Goal: Information Seeking & Learning: Learn about a topic

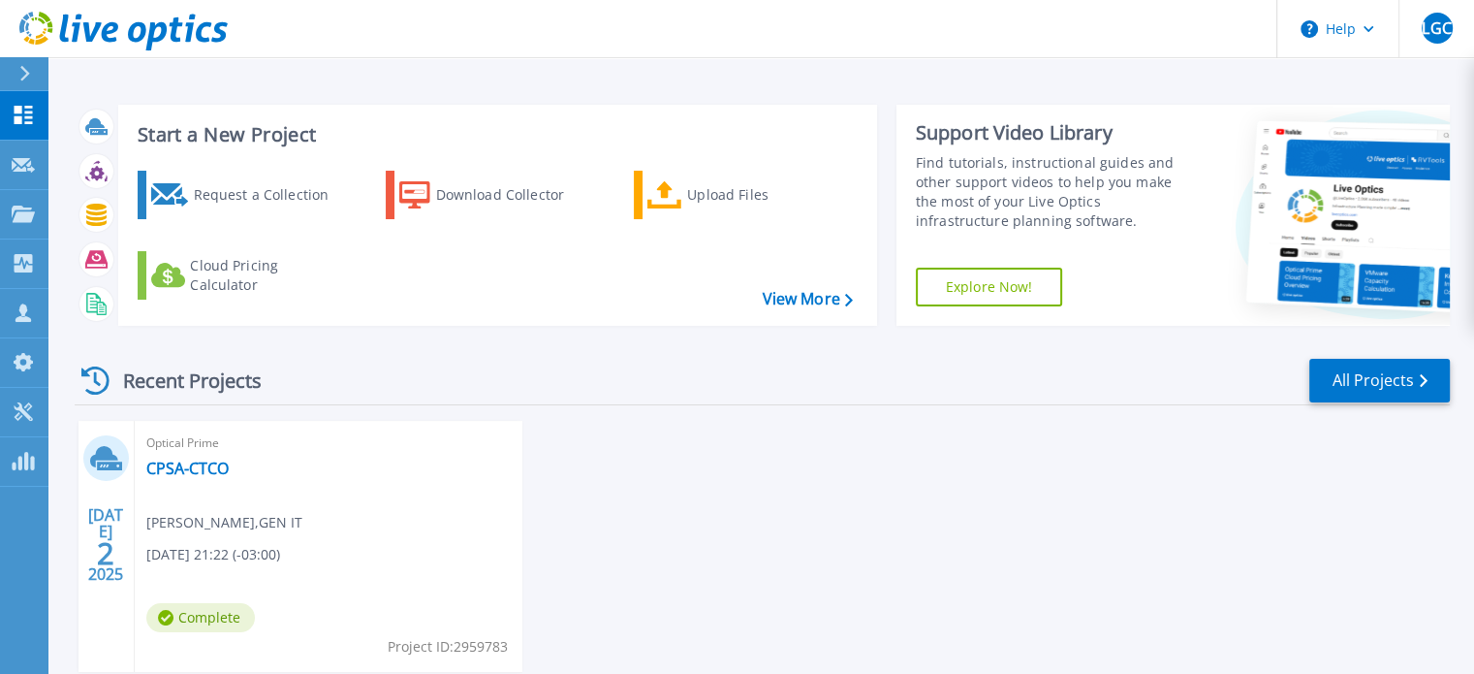
scroll to position [97, 0]
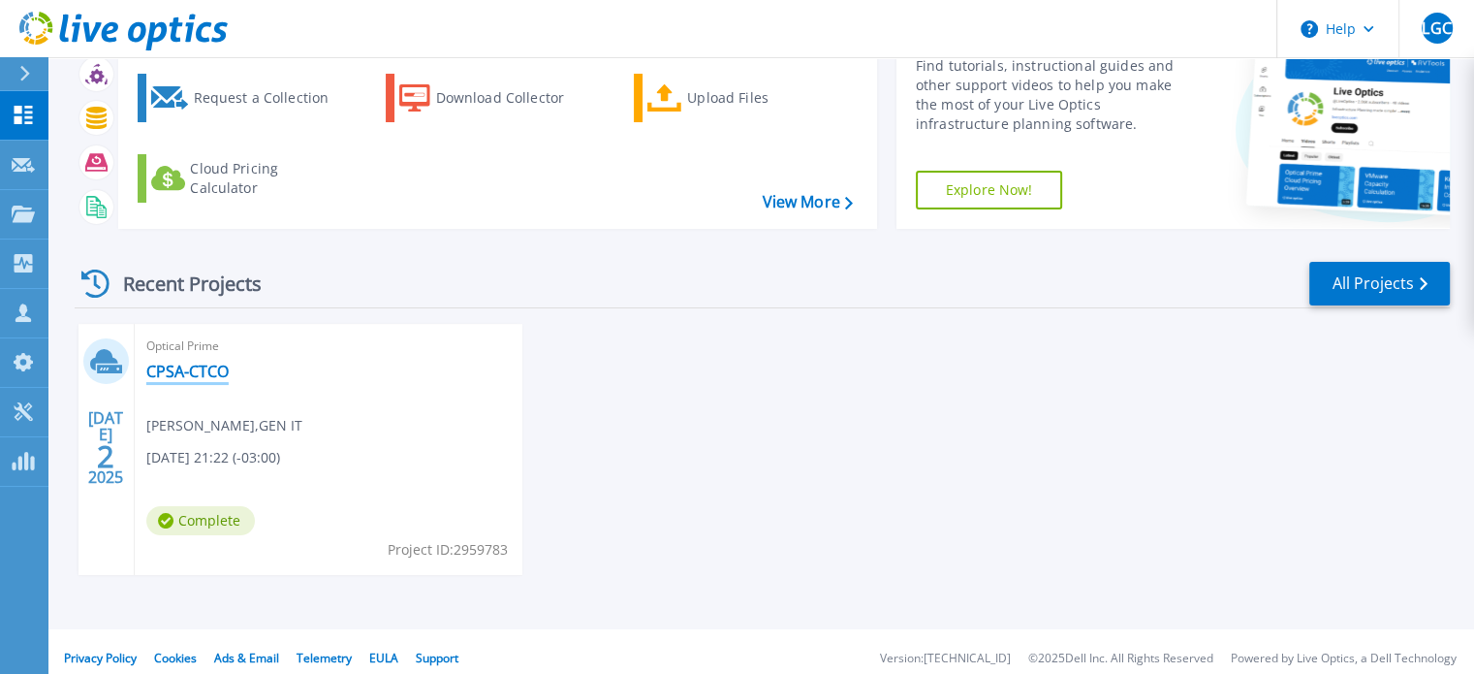
click at [186, 370] on link "CPSA-CTCO" at bounding box center [187, 370] width 82 height 19
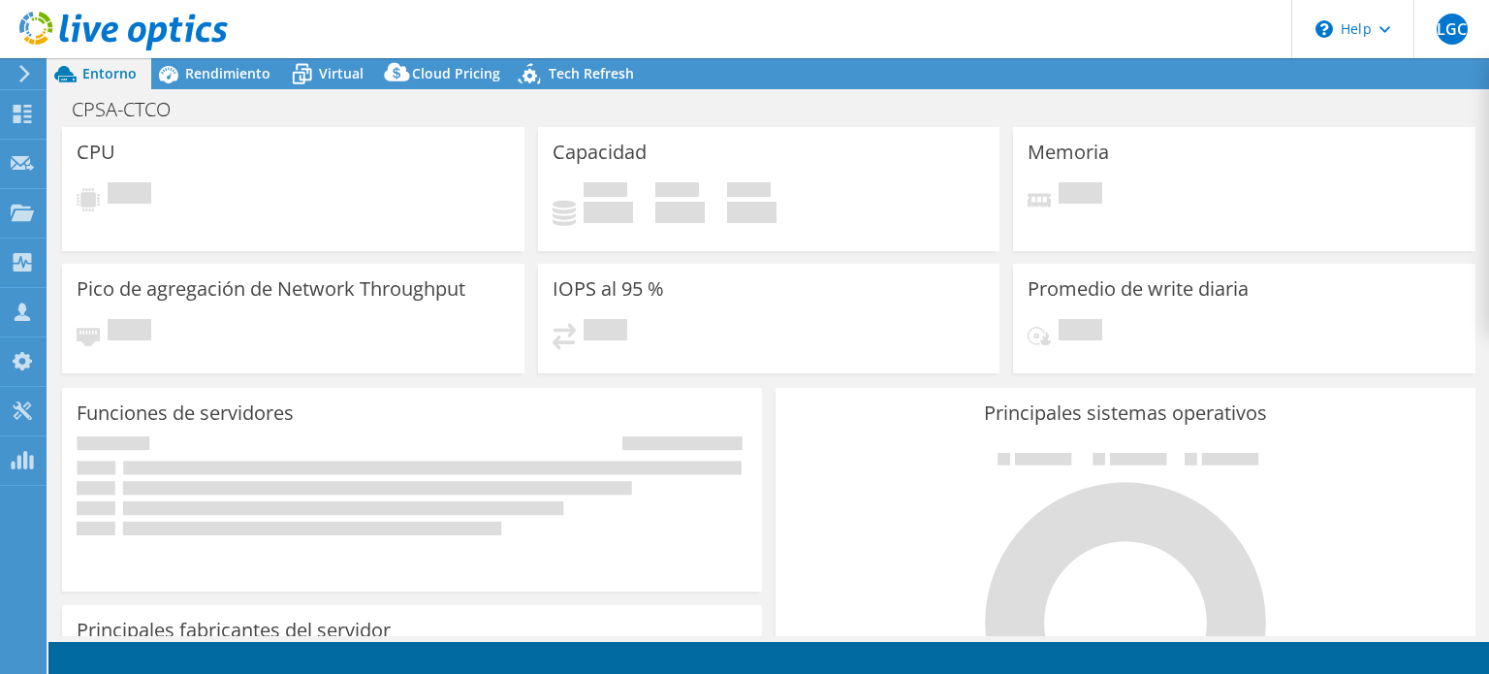
select select "SouthAmerica"
select select "USD"
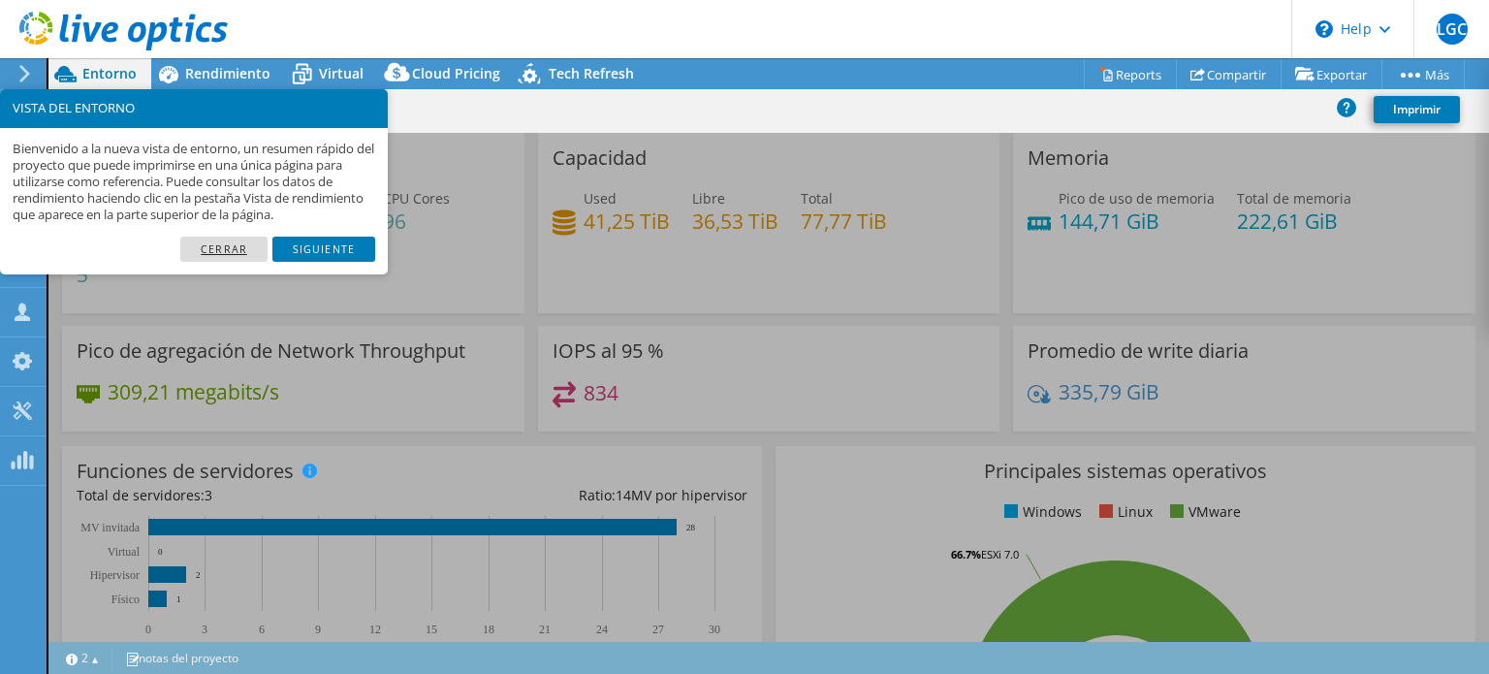
click at [221, 251] on link "Cerrar" at bounding box center [223, 248] width 87 height 25
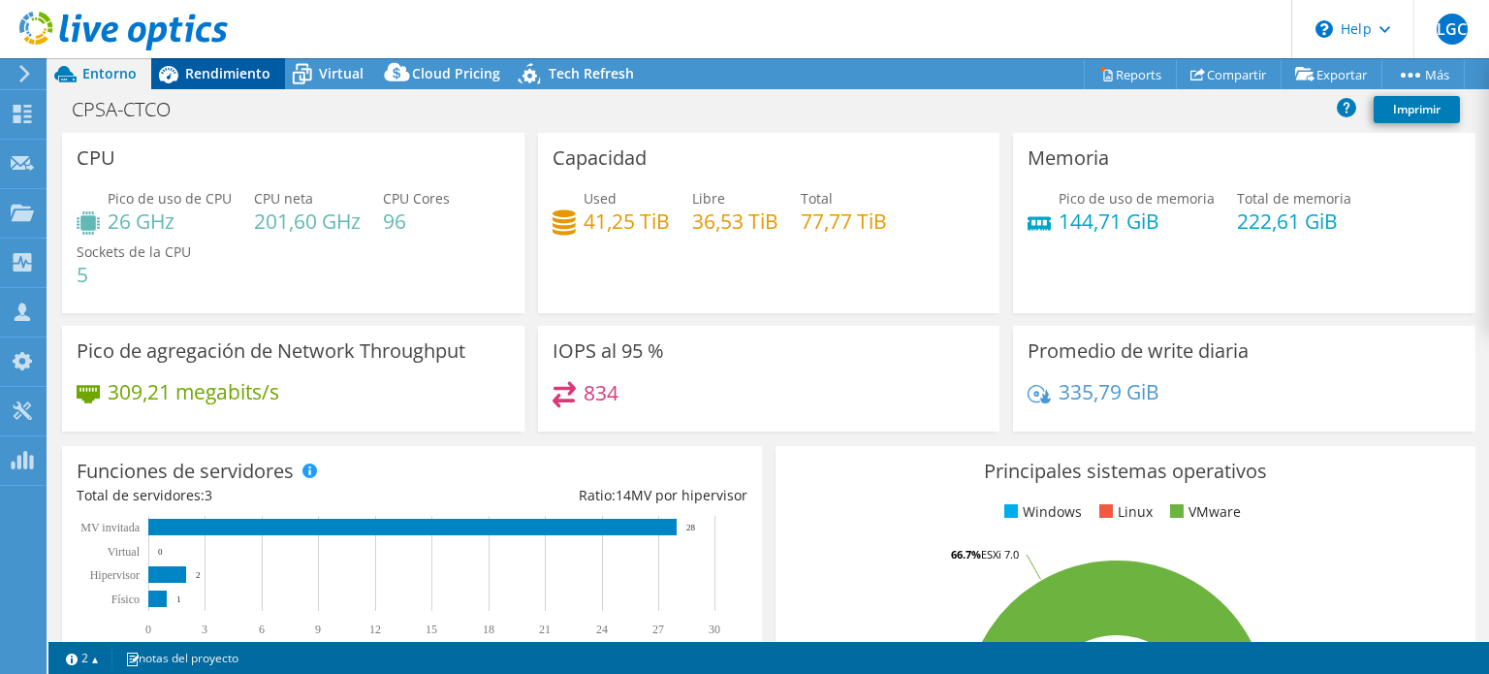
click at [223, 78] on span "Rendimiento" at bounding box center [227, 73] width 85 height 18
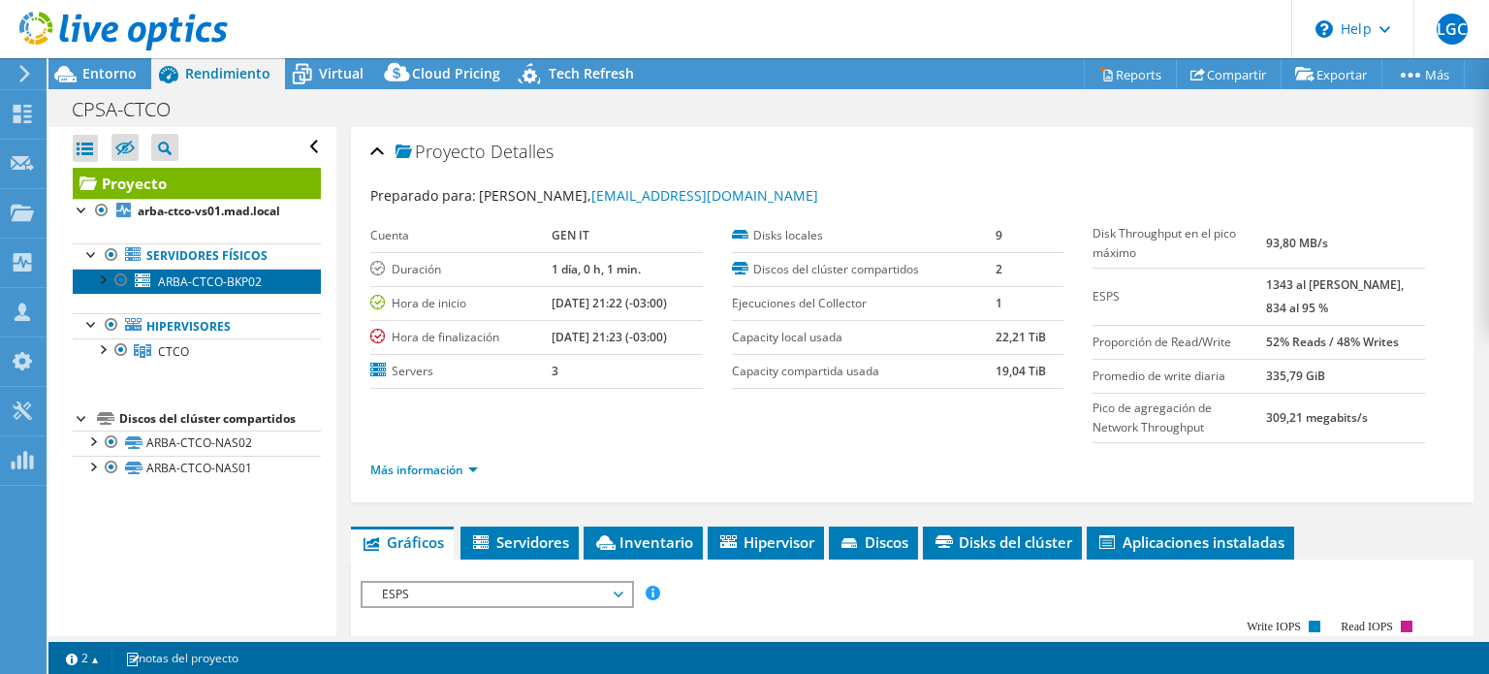
click at [213, 283] on span "ARBA-CTCO-BKP02" at bounding box center [210, 281] width 104 height 16
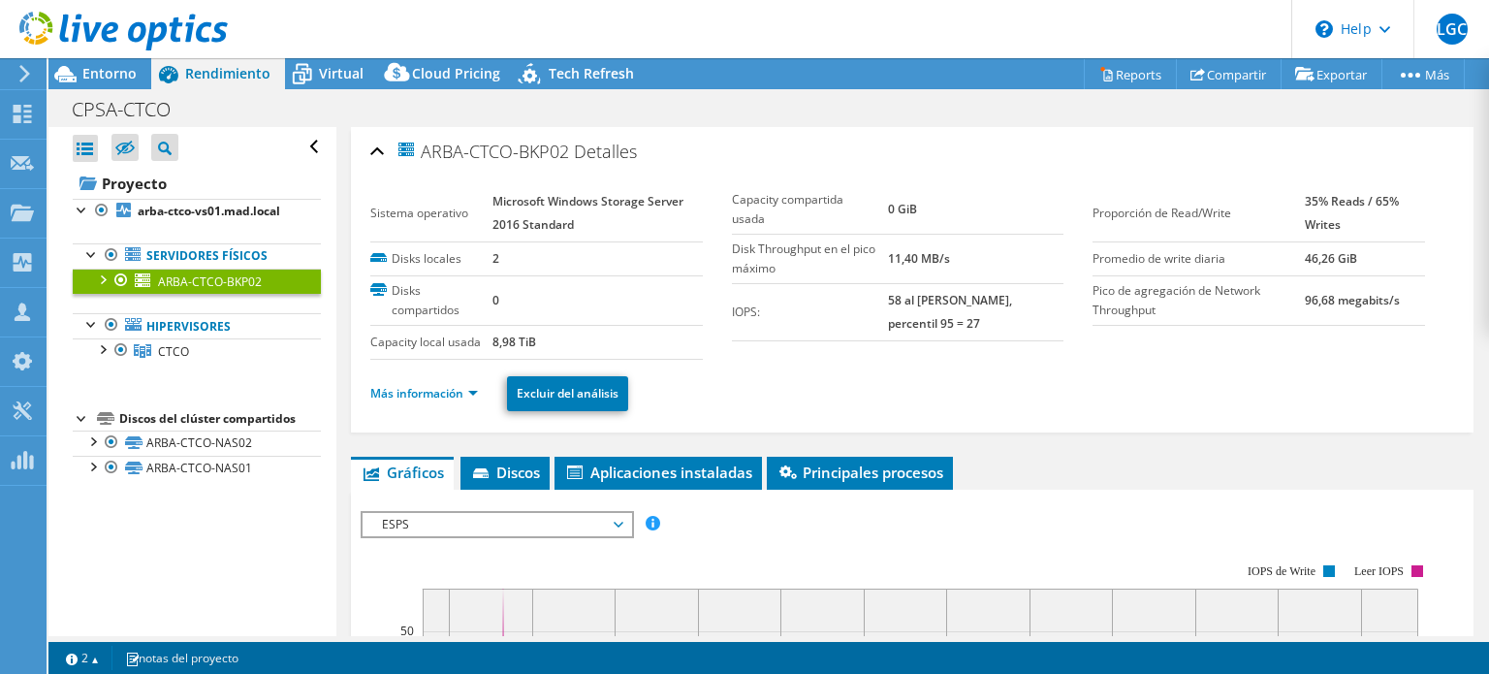
click at [104, 274] on div at bounding box center [101, 277] width 19 height 19
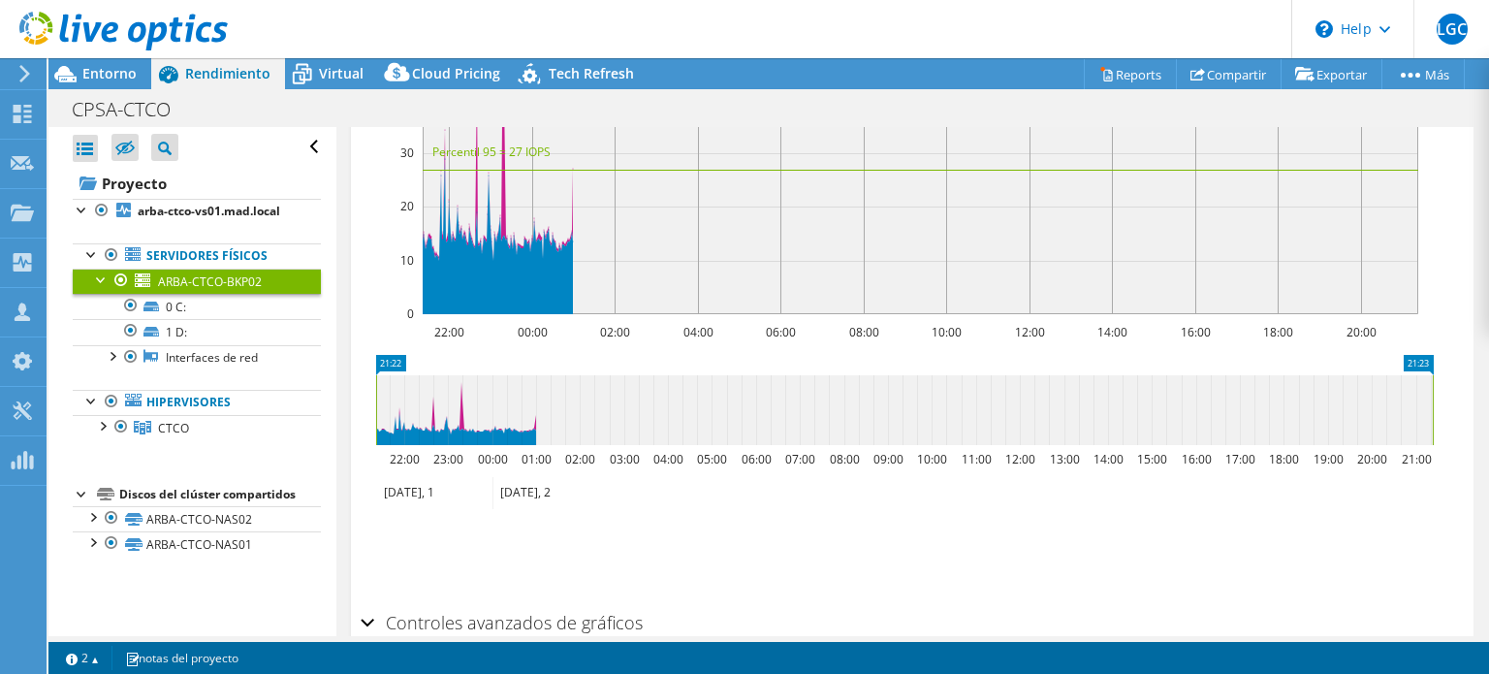
scroll to position [680, 0]
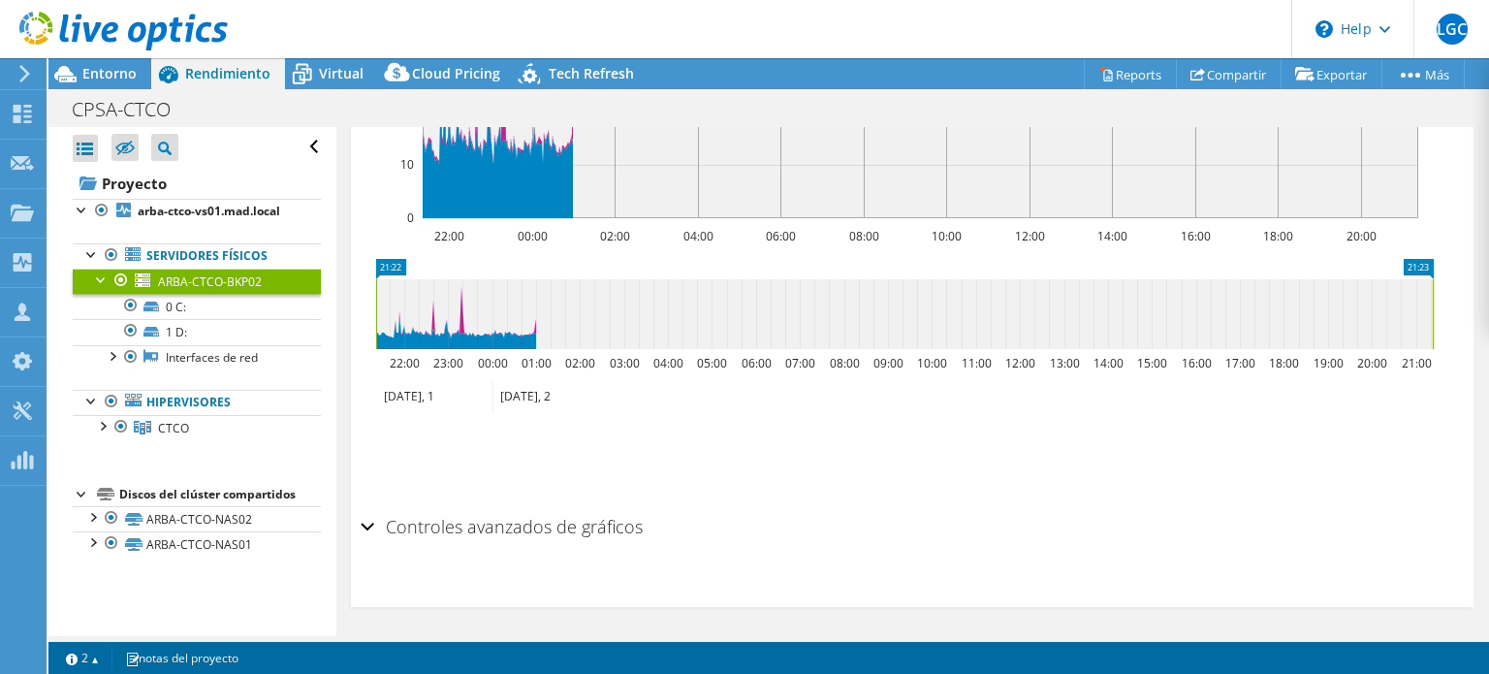
click at [367, 526] on div "Controles avanzados de gráficos" at bounding box center [912, 528] width 1103 height 42
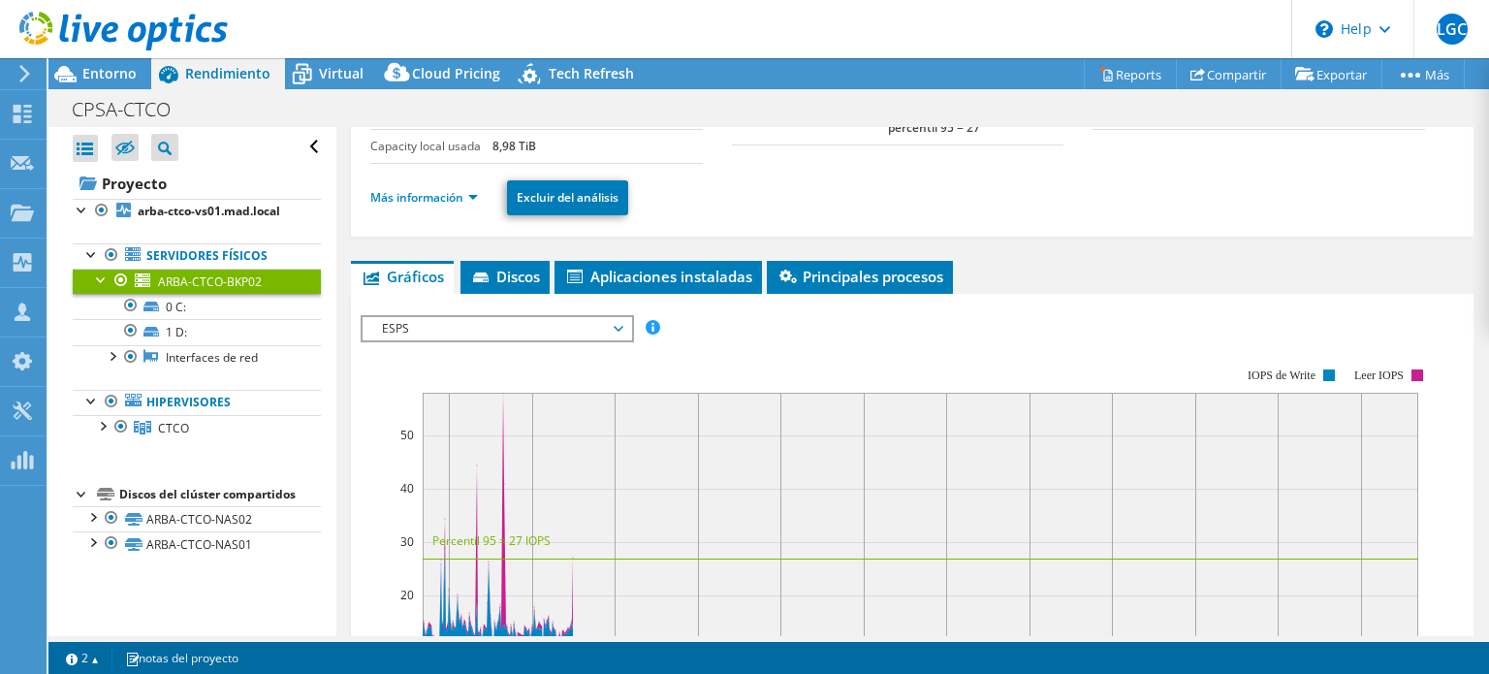
scroll to position [99, 0]
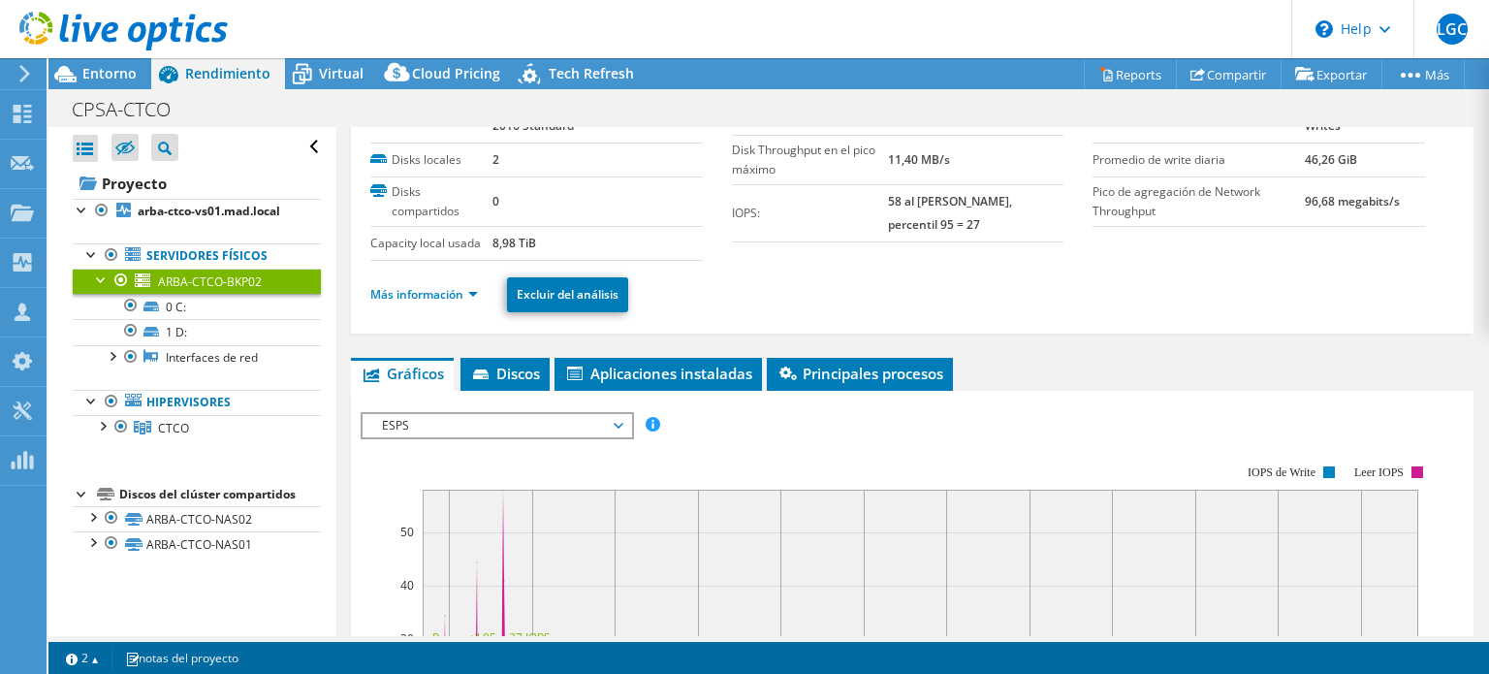
click at [543, 425] on span "ESPS" at bounding box center [496, 425] width 249 height 23
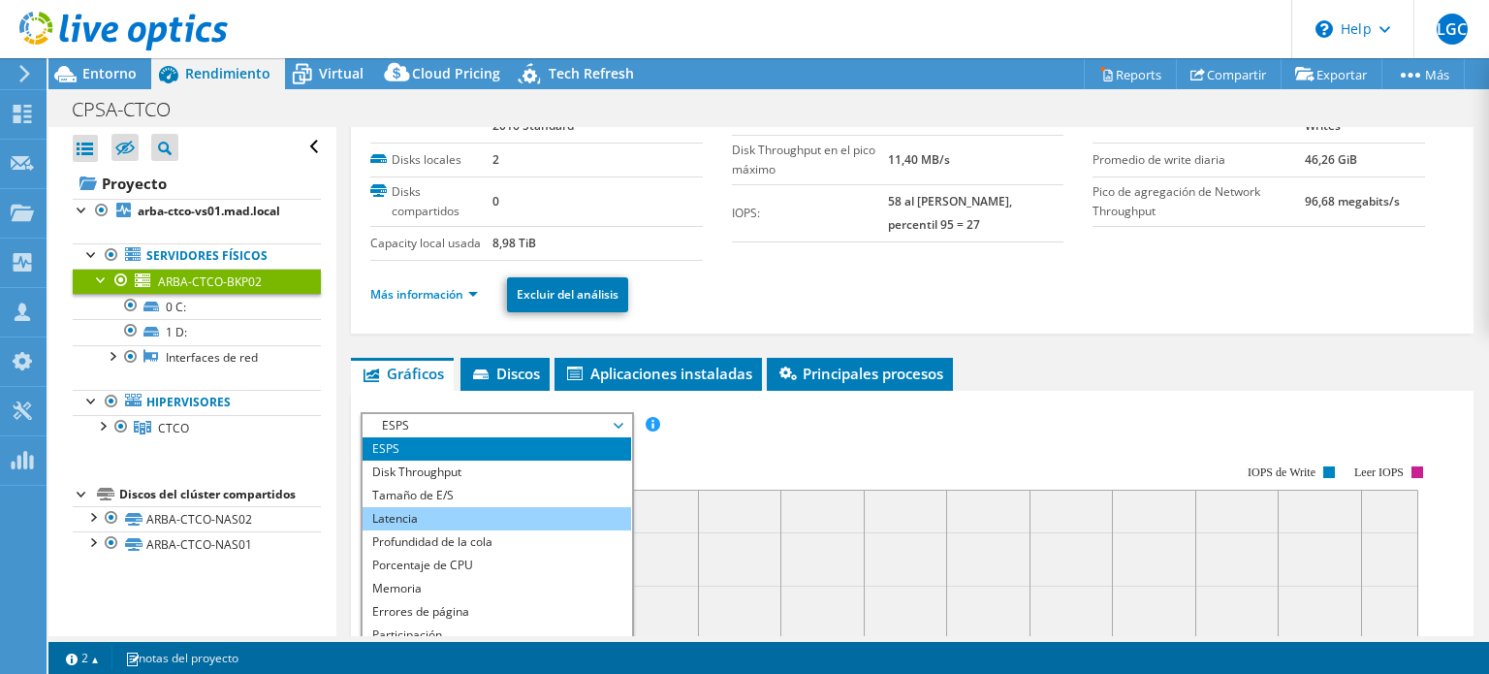
click at [523, 512] on li "Latencia" at bounding box center [496, 518] width 268 height 23
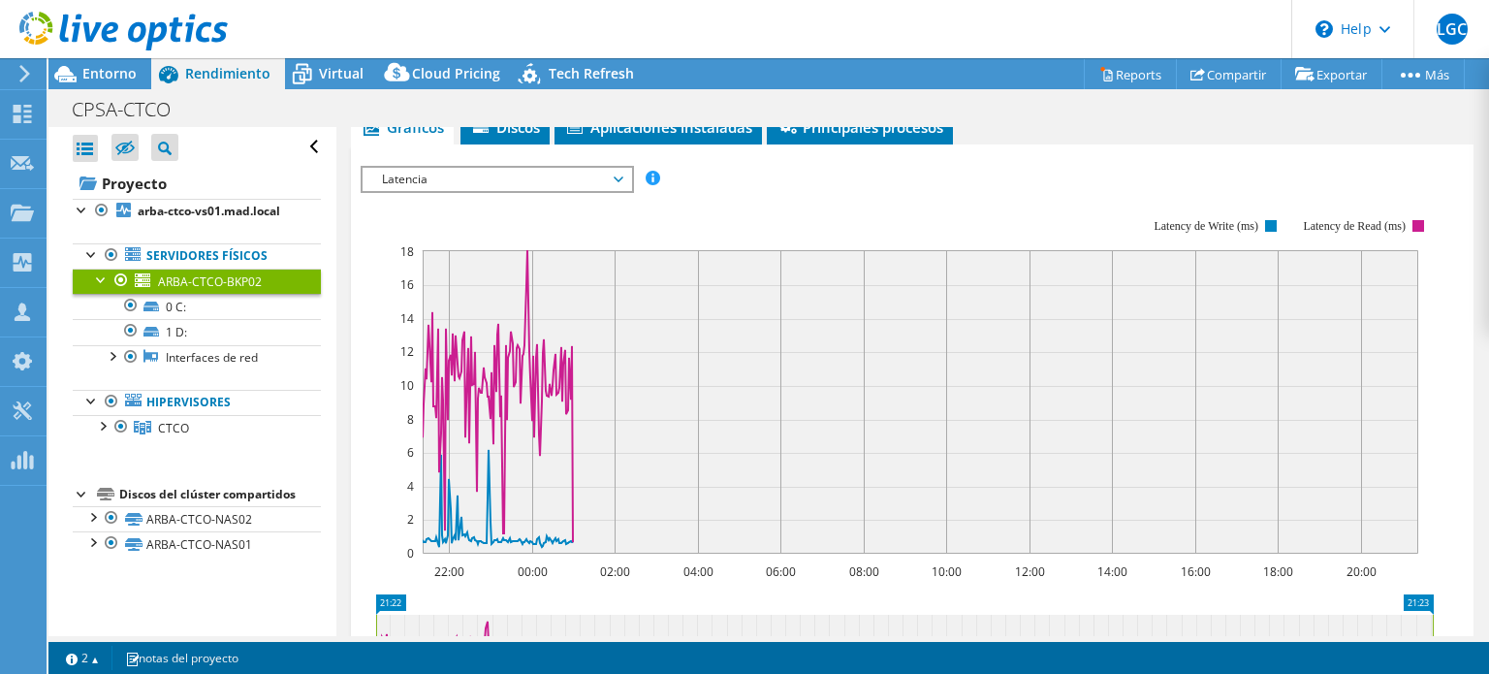
scroll to position [297, 0]
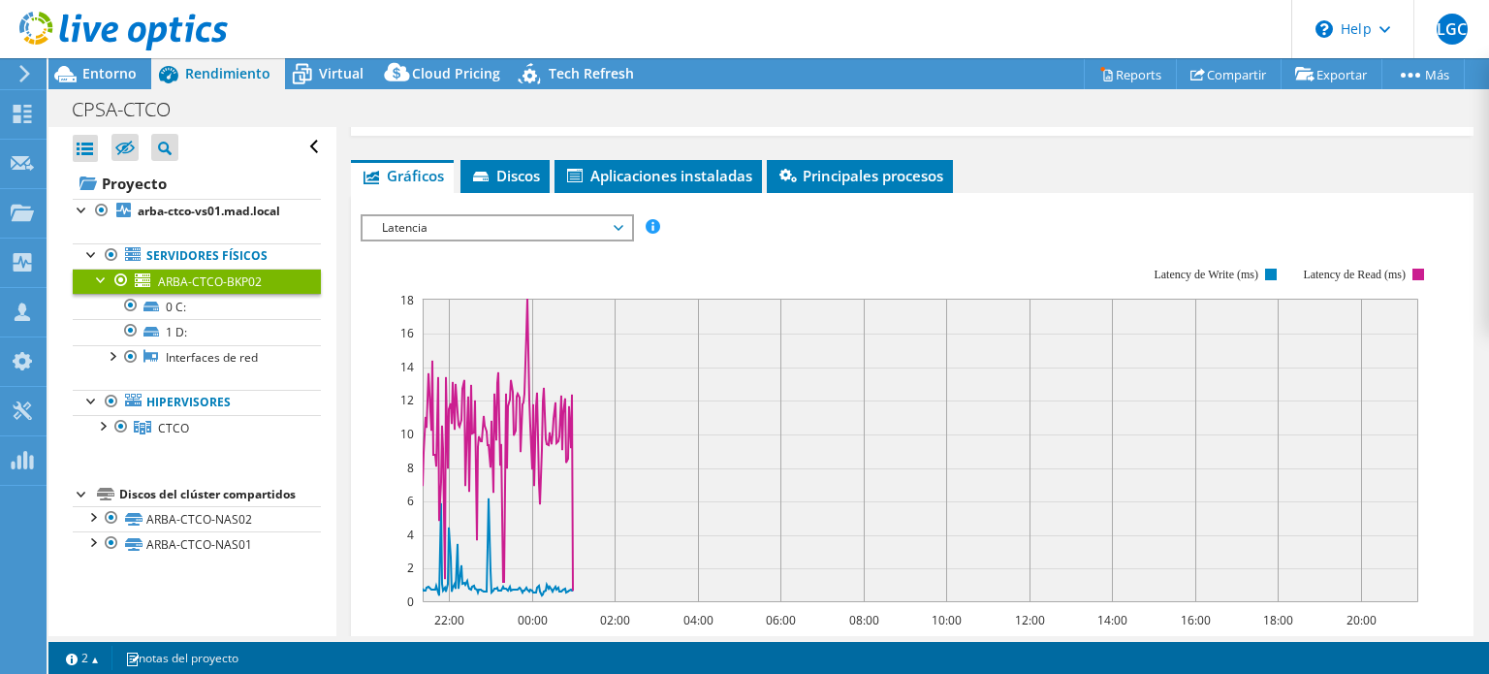
click at [519, 226] on span "Latencia" at bounding box center [496, 227] width 249 height 23
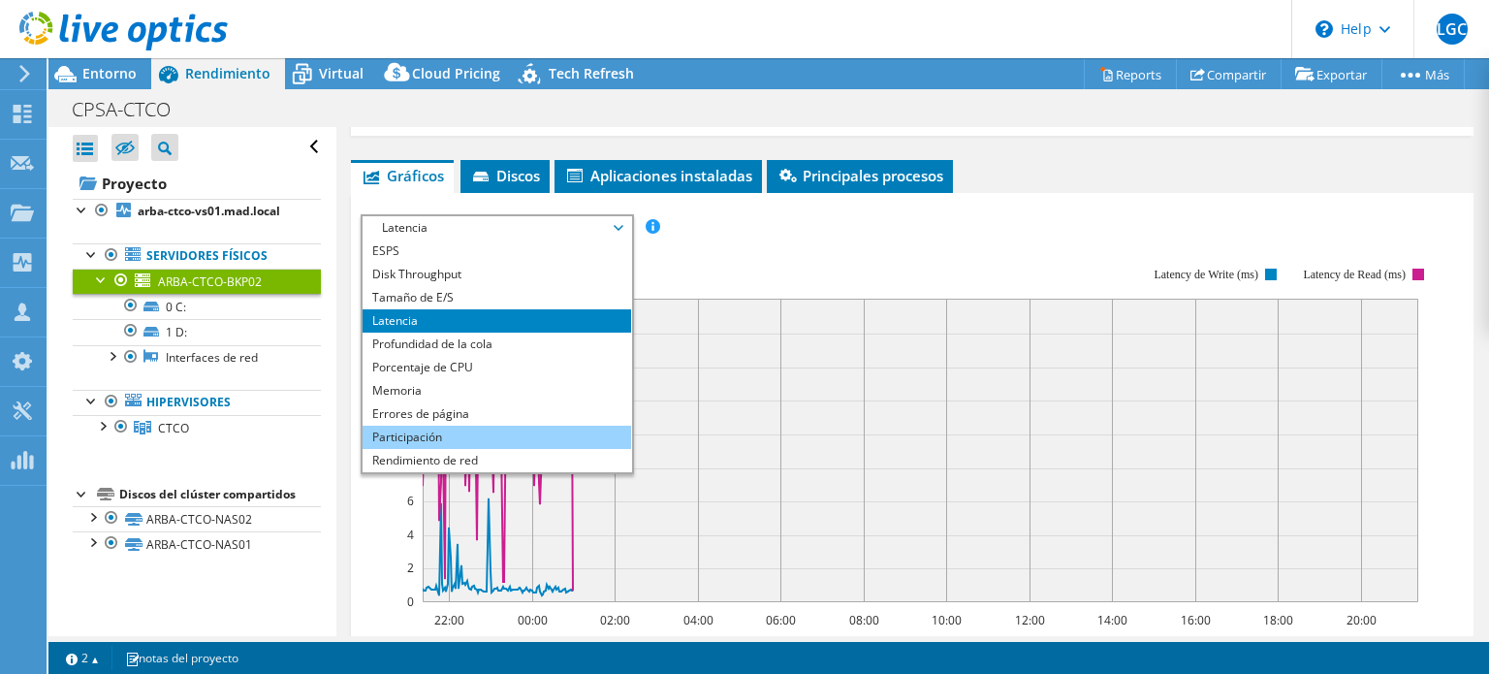
scroll to position [70, 0]
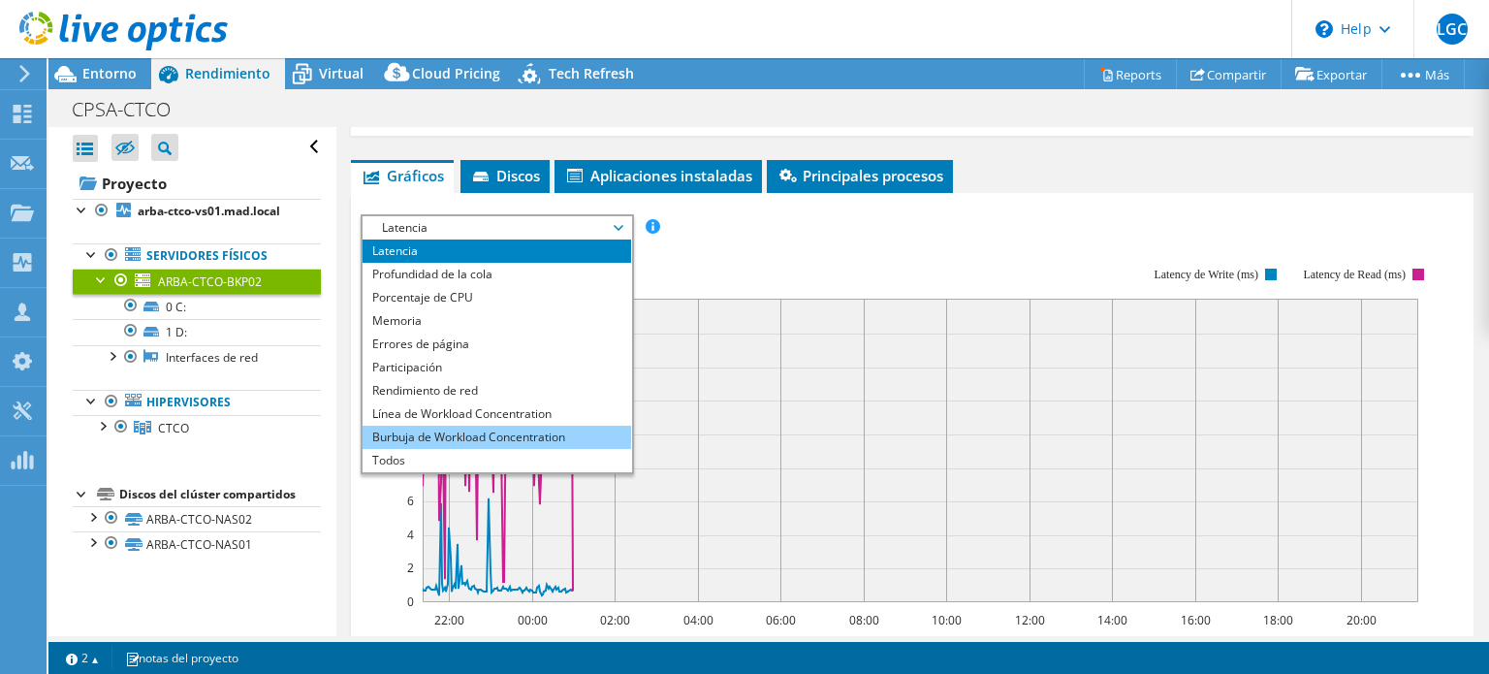
click at [518, 429] on li "Burbuja de Workload Concentration" at bounding box center [496, 436] width 268 height 23
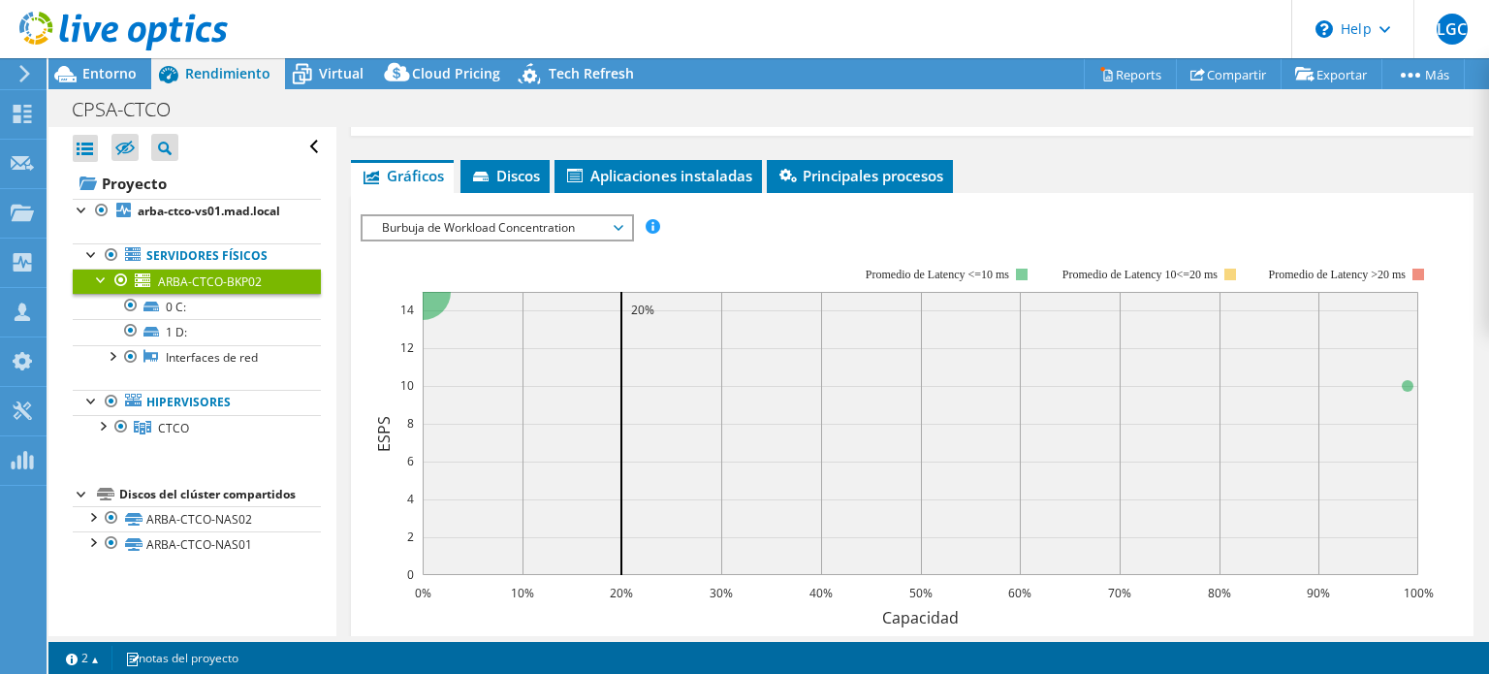
click at [390, 267] on rect at bounding box center [897, 434] width 1073 height 388
click at [105, 422] on div at bounding box center [101, 424] width 19 height 19
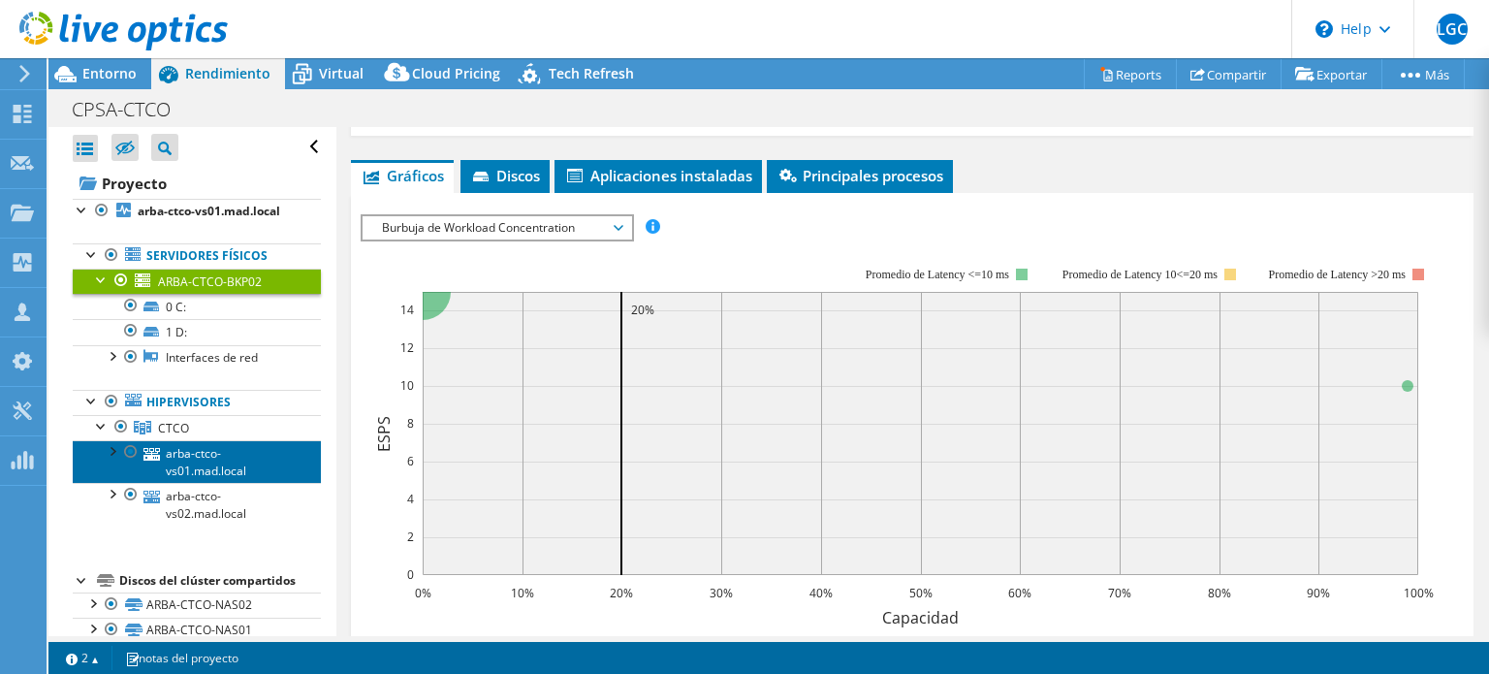
click at [212, 453] on link "arba-ctco-vs01.mad.local" at bounding box center [197, 461] width 248 height 43
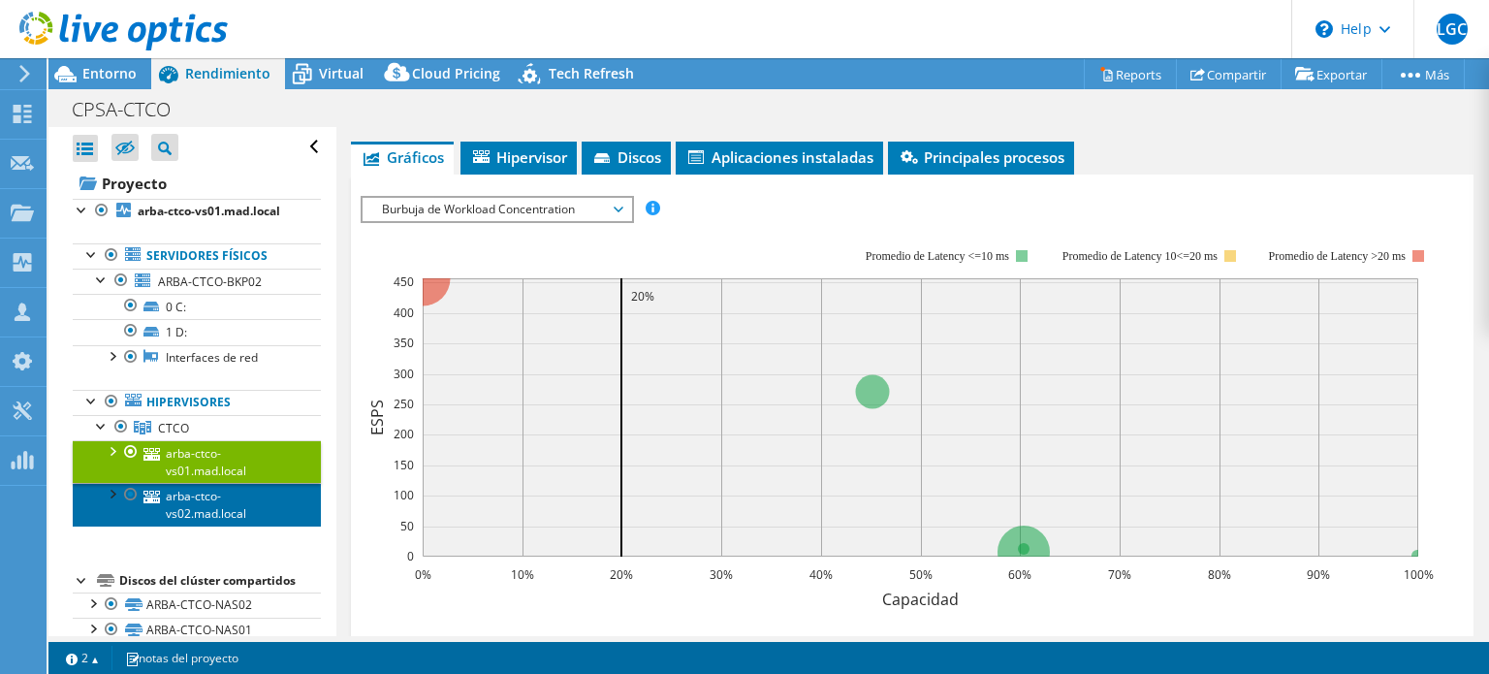
click at [185, 507] on link "arba-ctco-vs02.mad.local" at bounding box center [197, 504] width 248 height 43
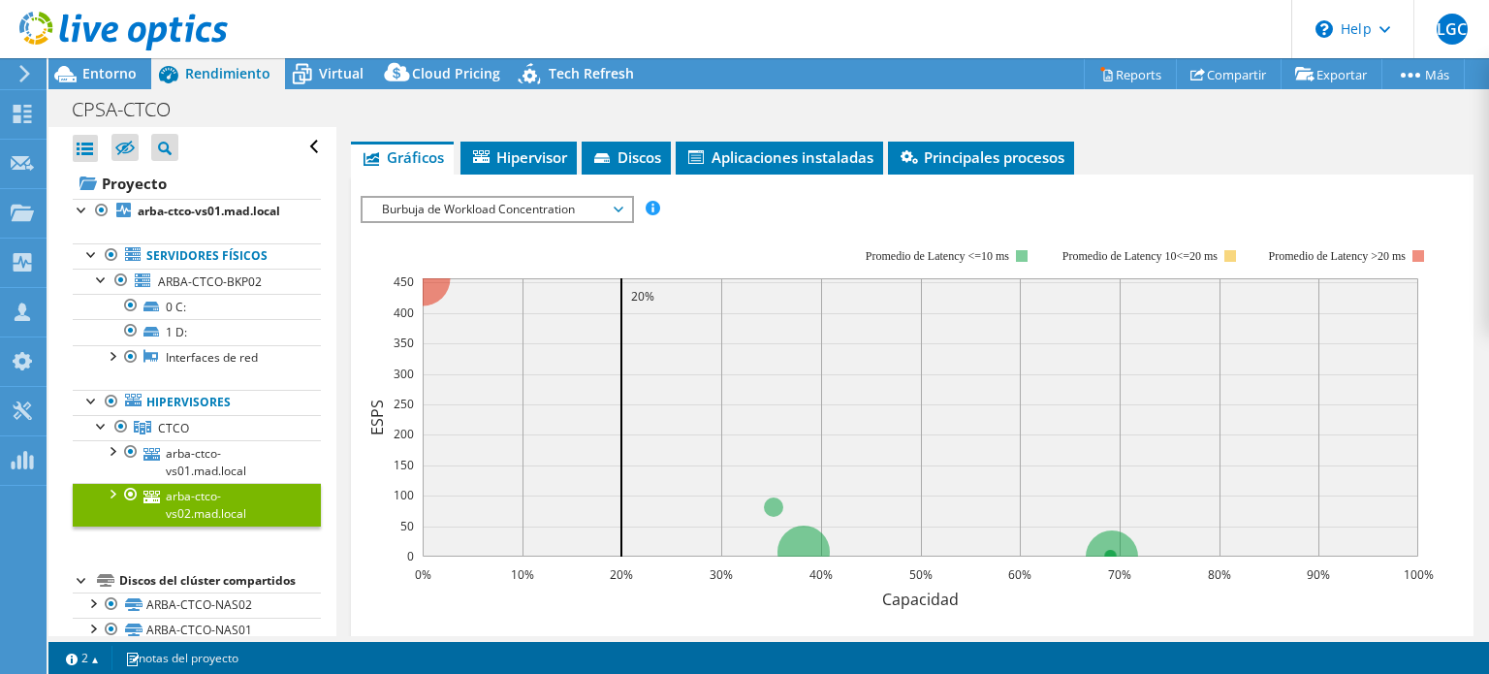
scroll to position [27, 0]
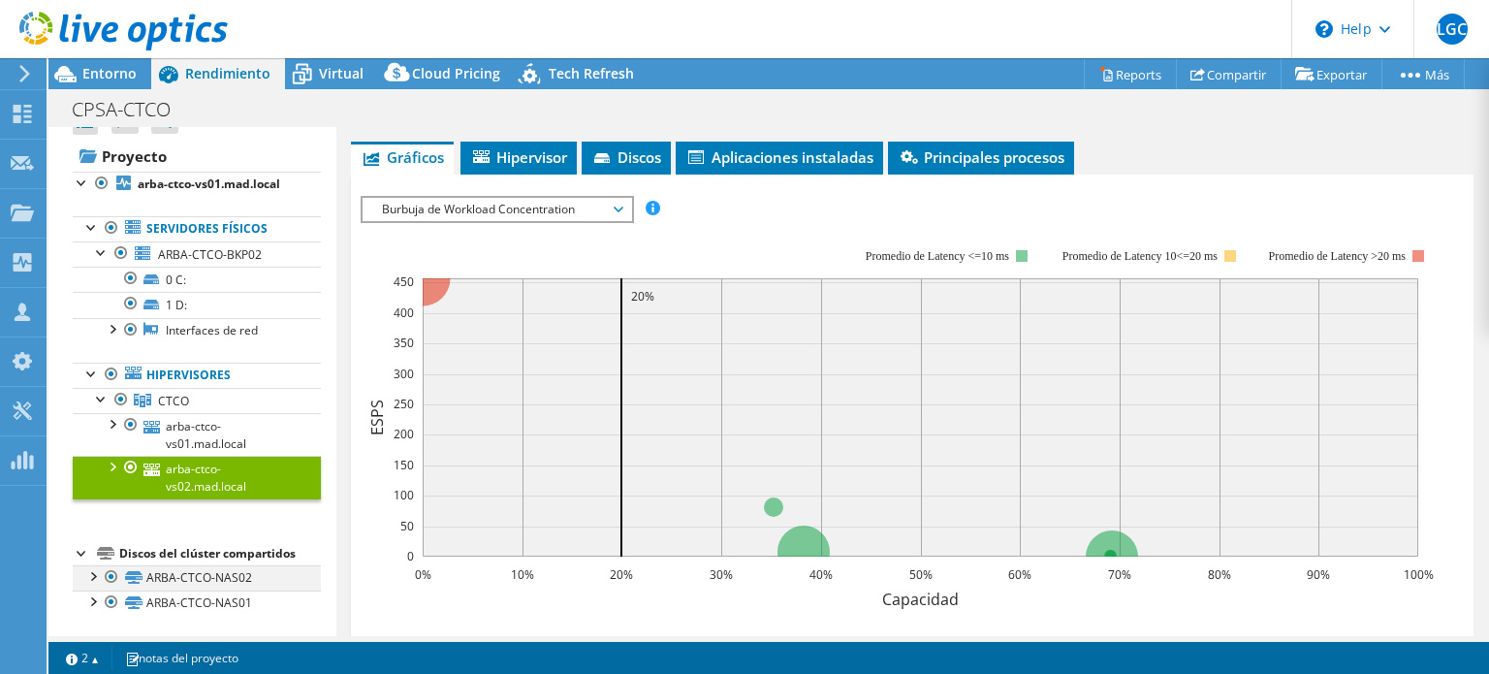
click at [91, 572] on div at bounding box center [91, 574] width 19 height 19
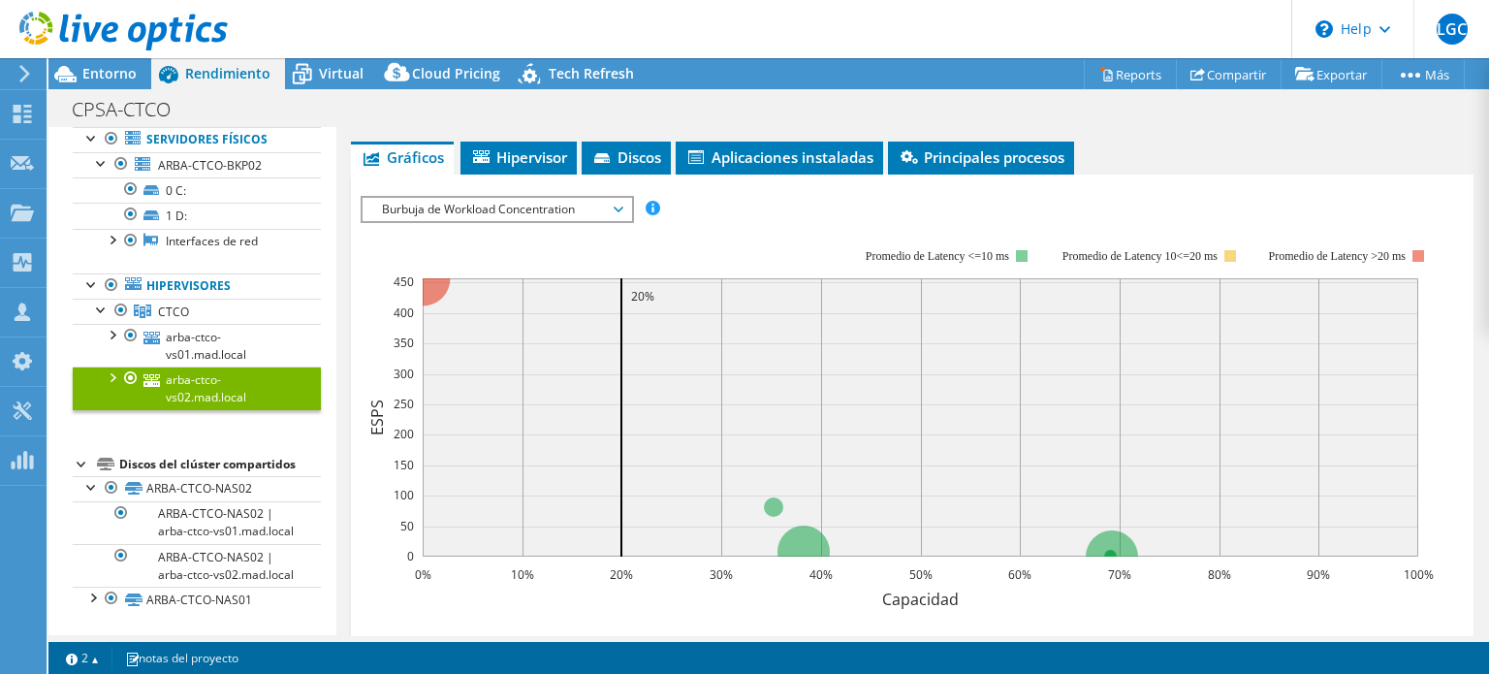
scroll to position [147, 0]
click at [100, 598] on div at bounding box center [91, 595] width 19 height 19
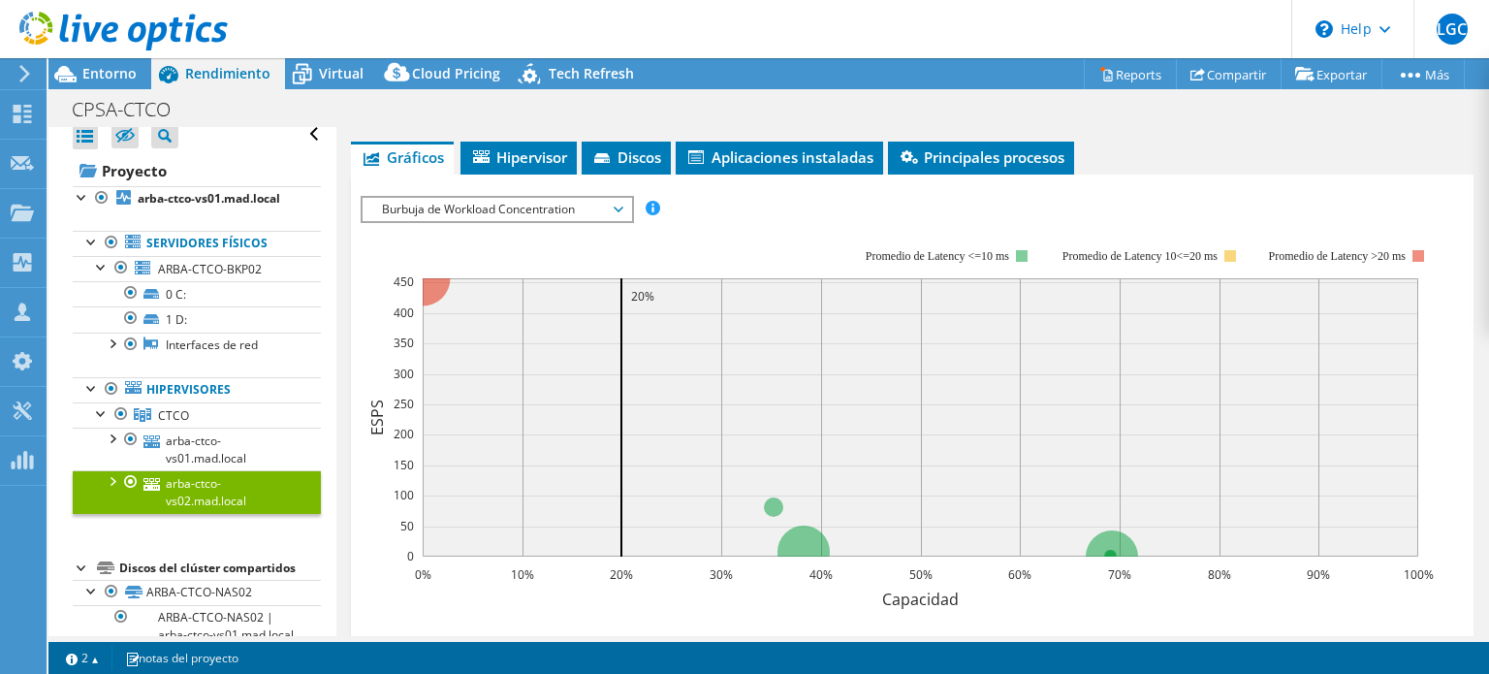
scroll to position [0, 0]
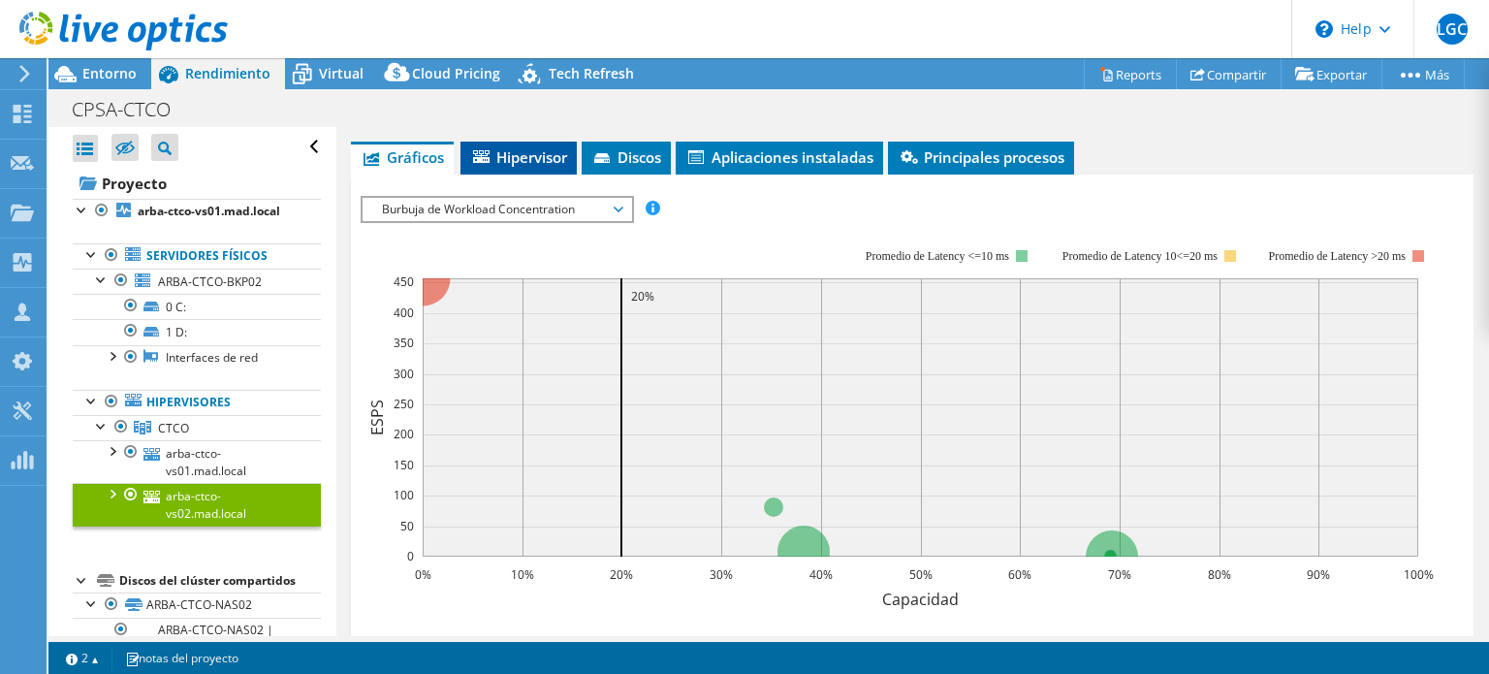
click at [536, 147] on span "Hipervisor" at bounding box center [518, 156] width 97 height 19
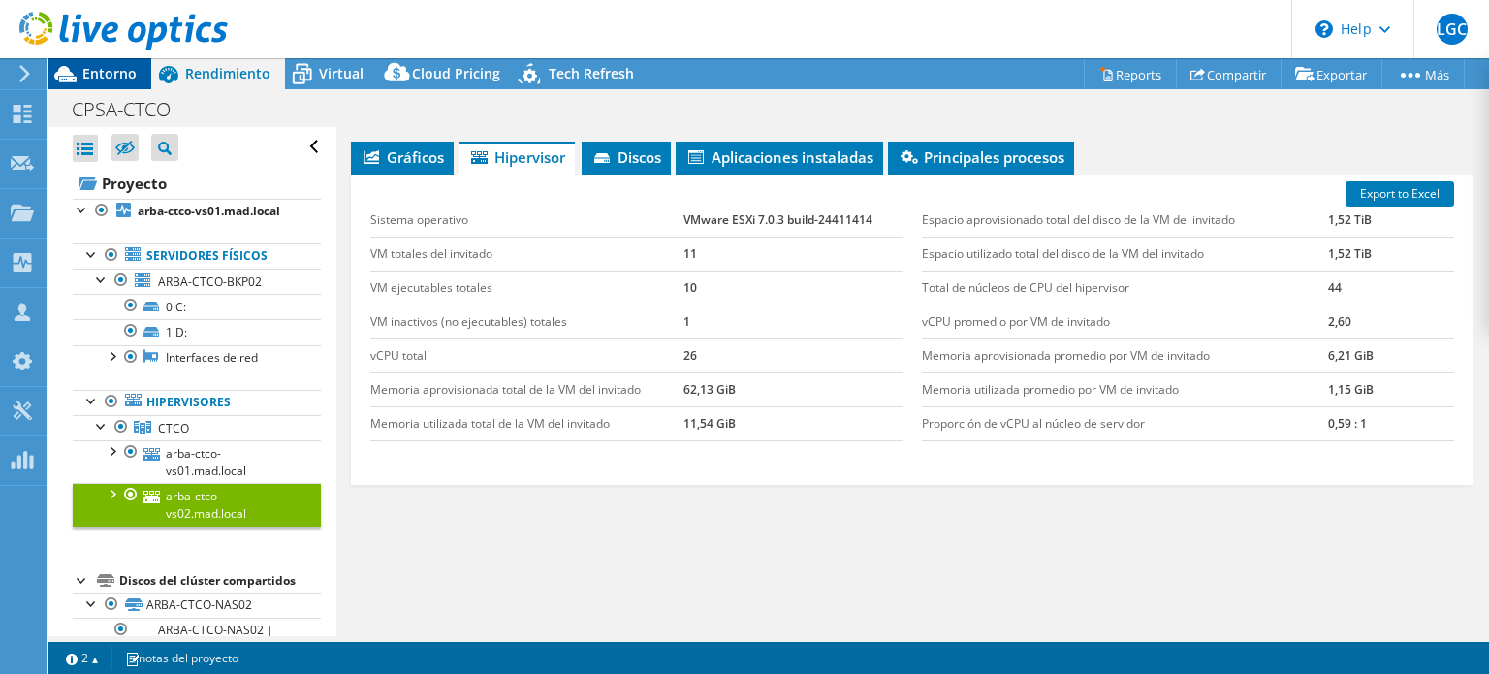
click at [122, 74] on span "Entorno" at bounding box center [109, 73] width 54 height 18
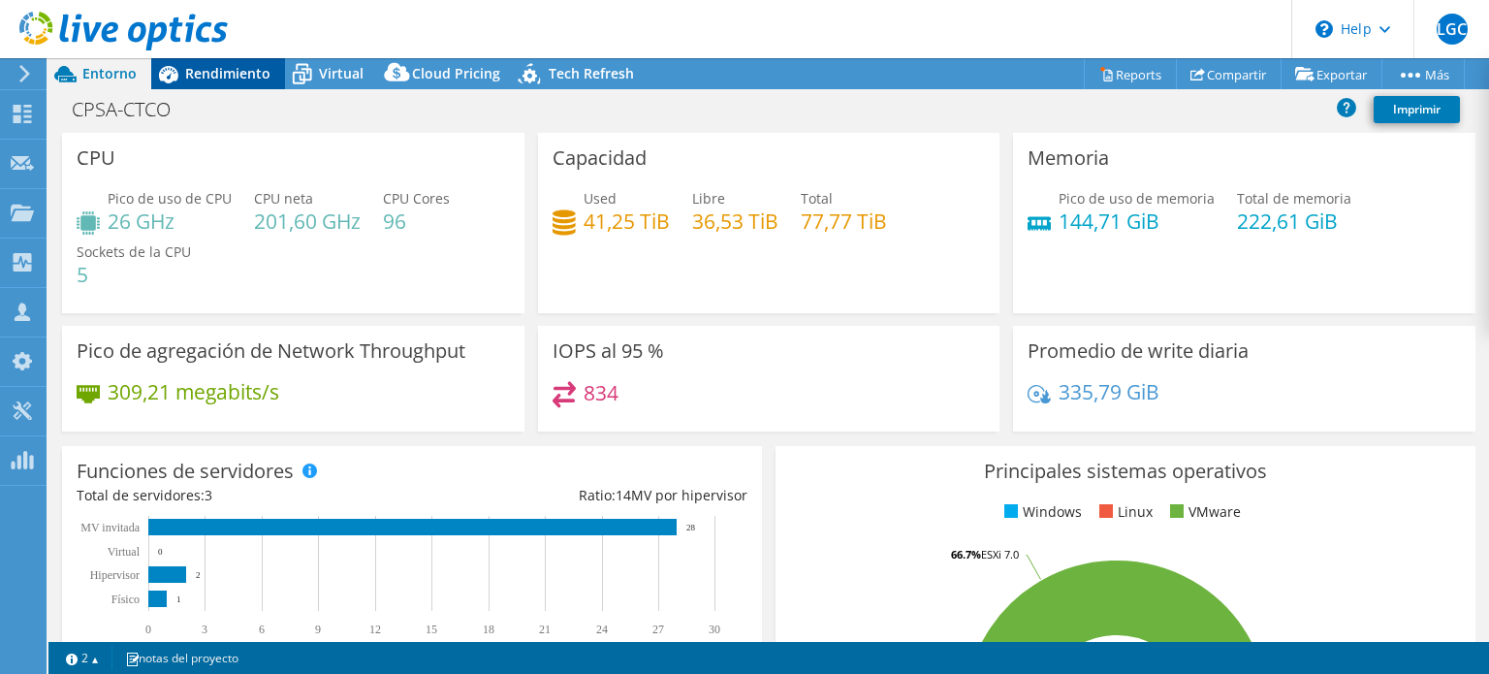
click at [208, 73] on span "Rendimiento" at bounding box center [227, 73] width 85 height 18
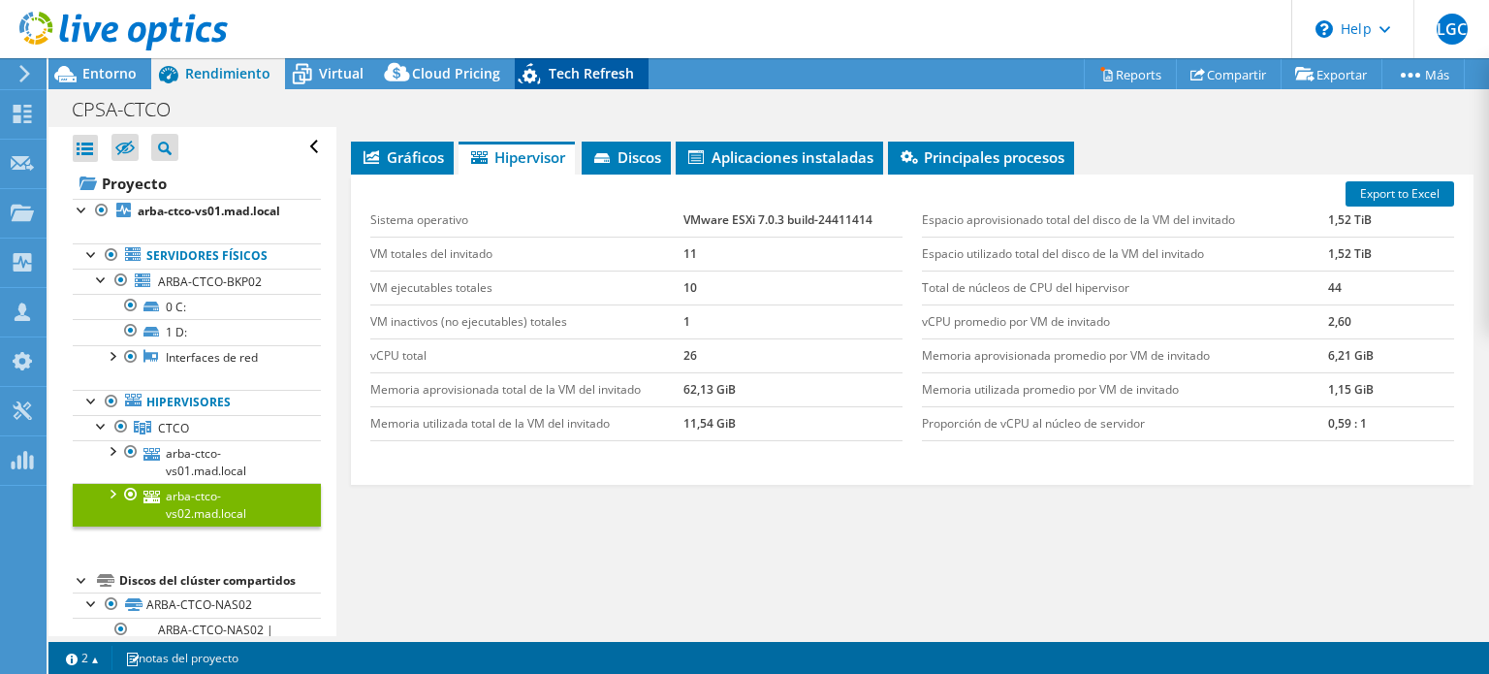
click at [592, 70] on span "Tech Refresh" at bounding box center [591, 73] width 85 height 18
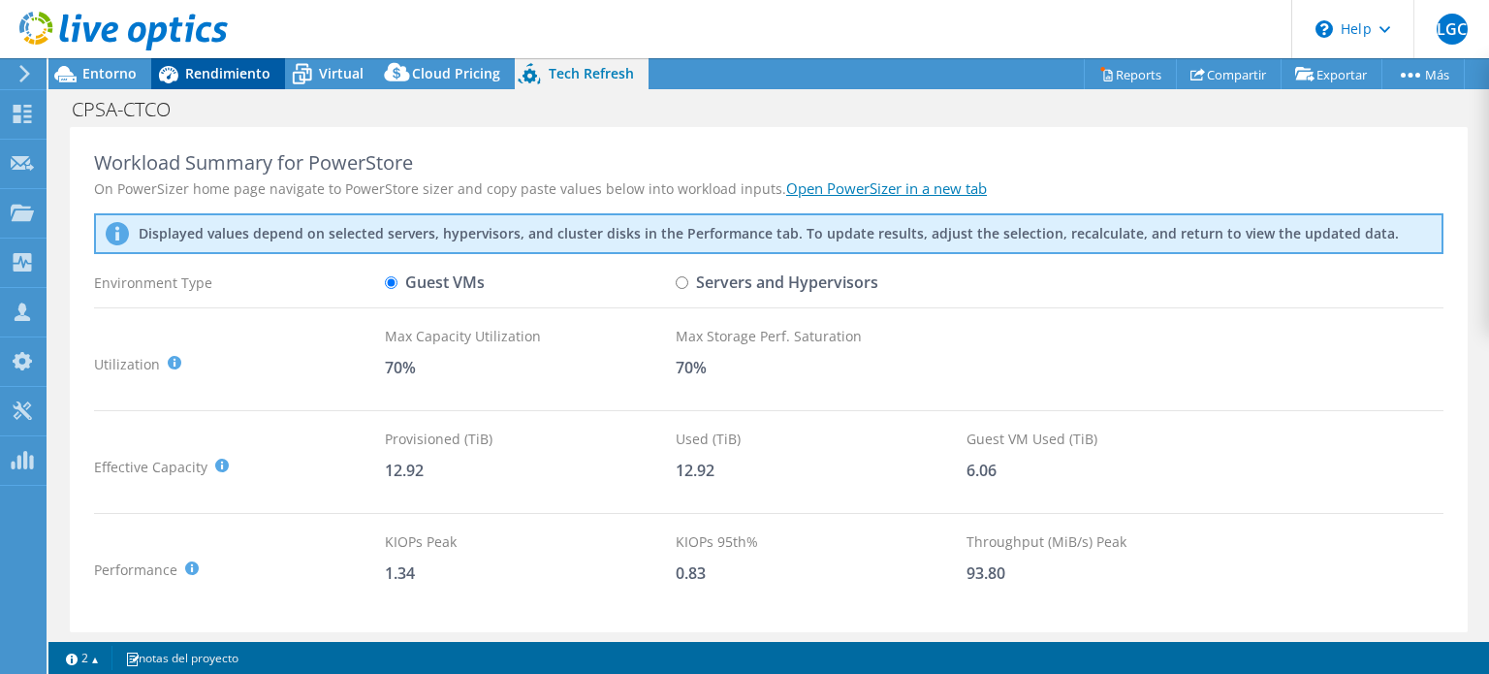
click at [213, 68] on span "Rendimiento" at bounding box center [227, 73] width 85 height 18
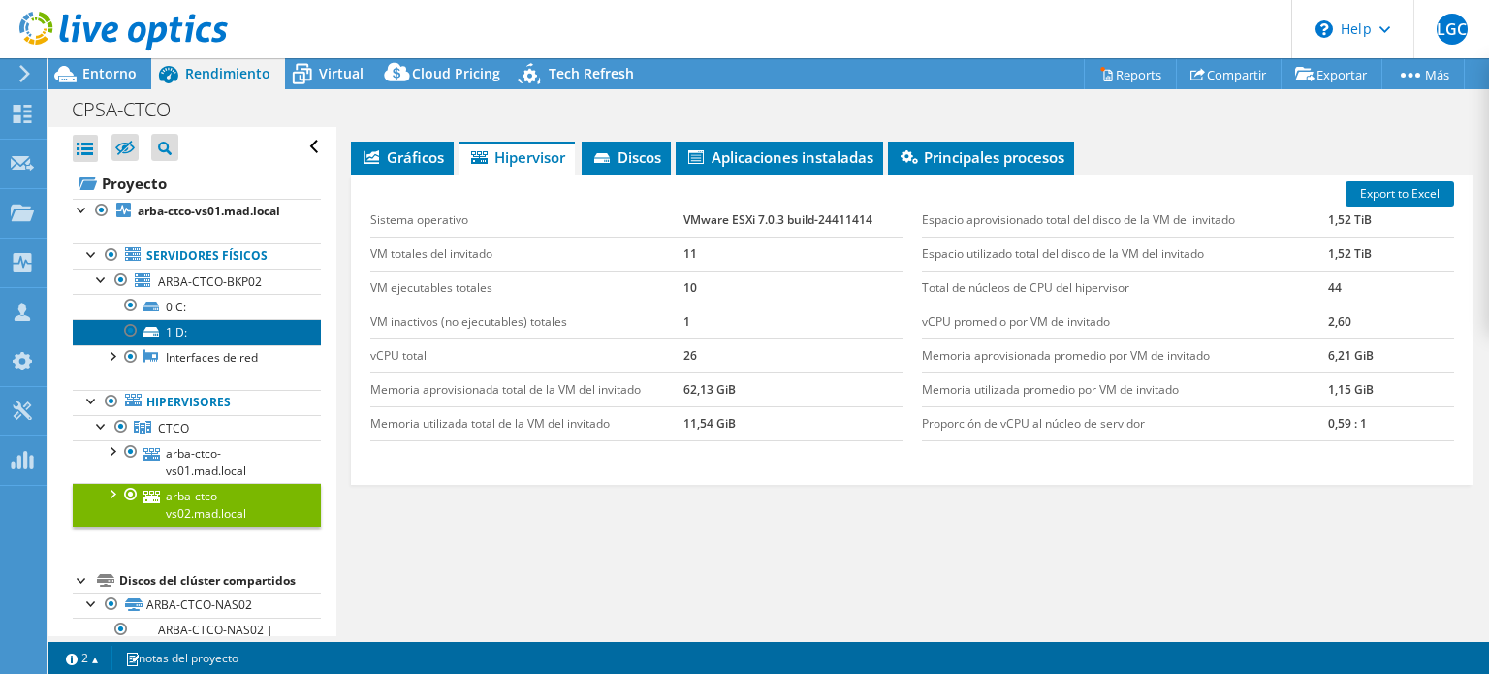
click at [225, 329] on link "1 D:" at bounding box center [197, 331] width 248 height 25
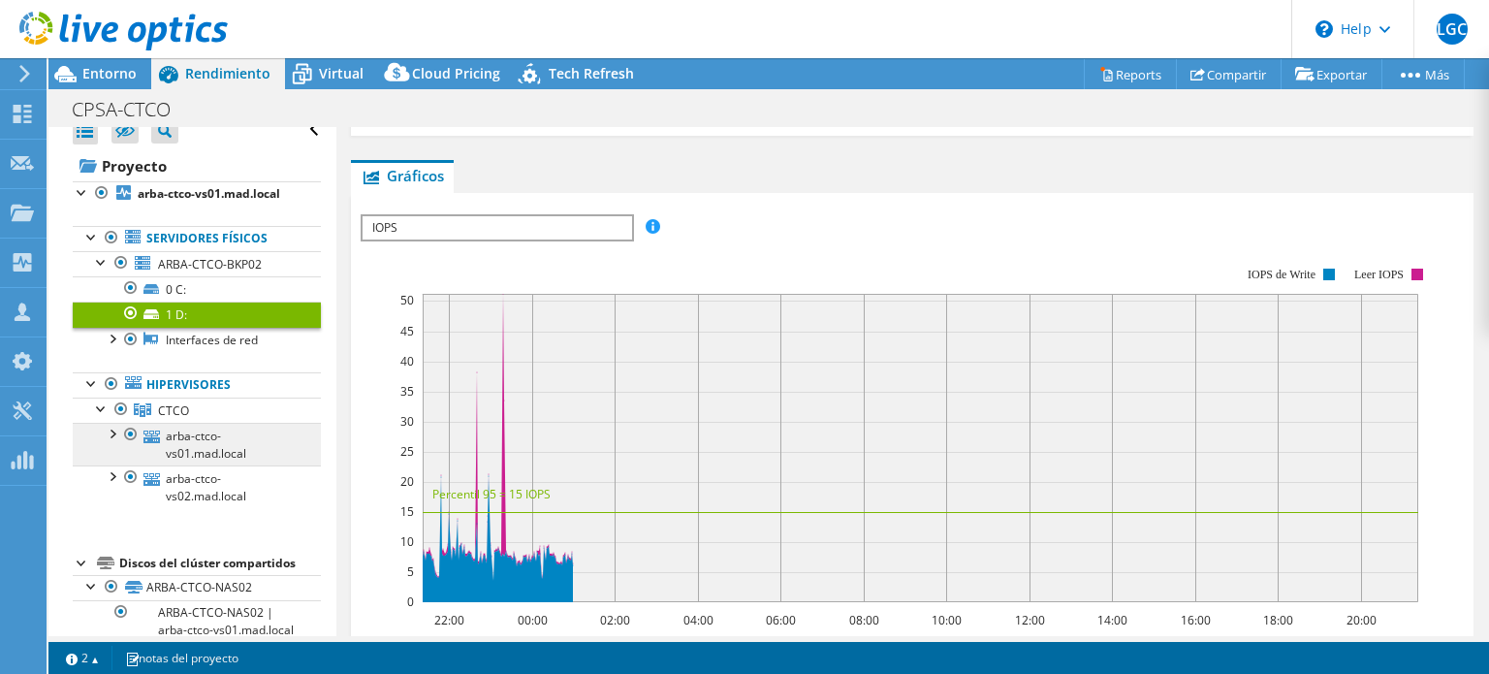
scroll to position [23, 0]
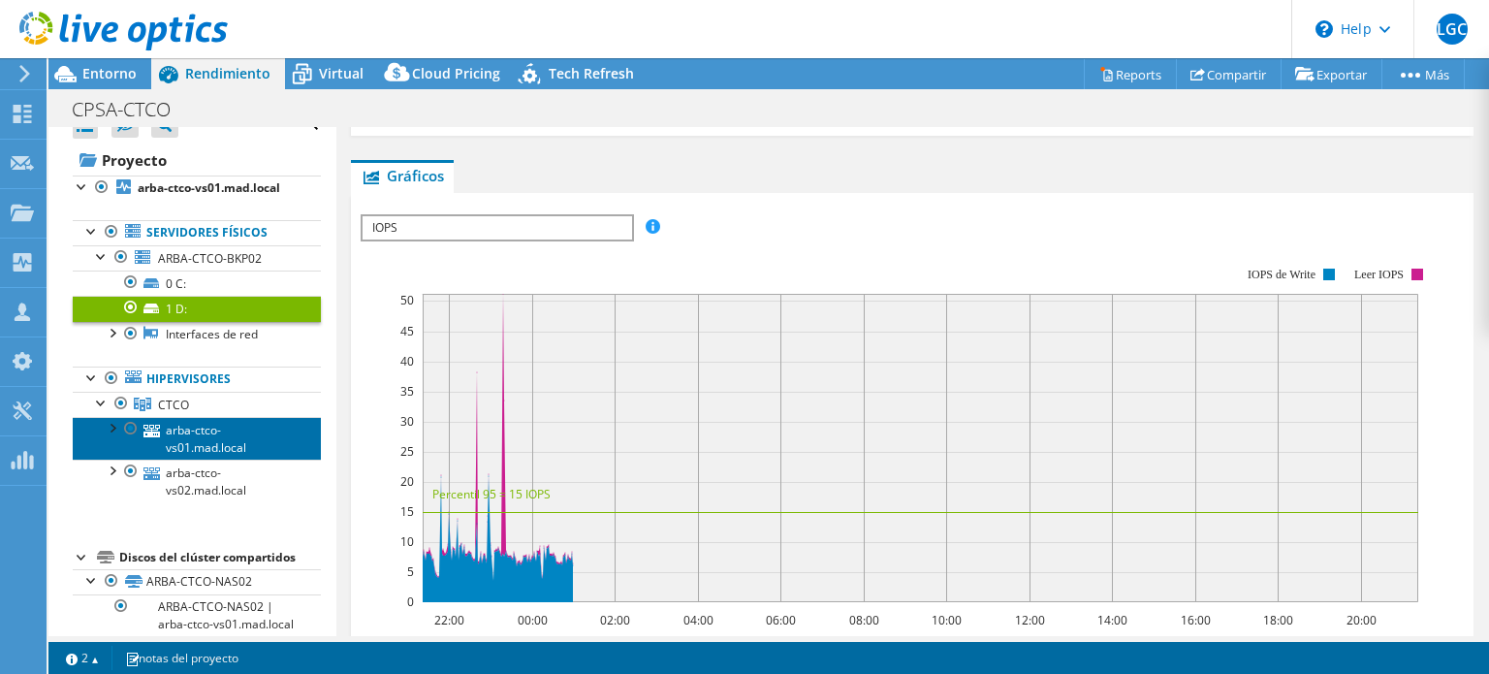
click at [243, 430] on link "arba-ctco-vs01.mad.local" at bounding box center [197, 438] width 248 height 43
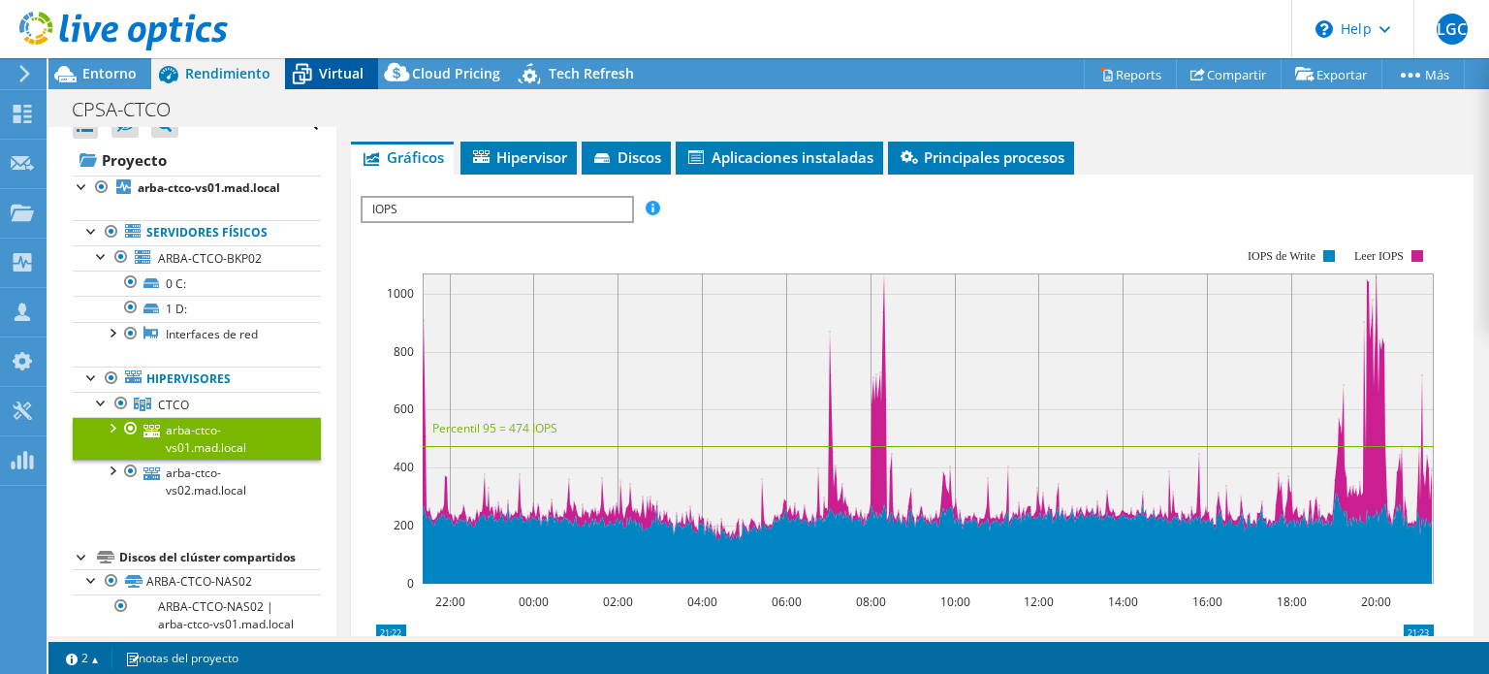
click at [326, 78] on span "Virtual" at bounding box center [341, 73] width 45 height 18
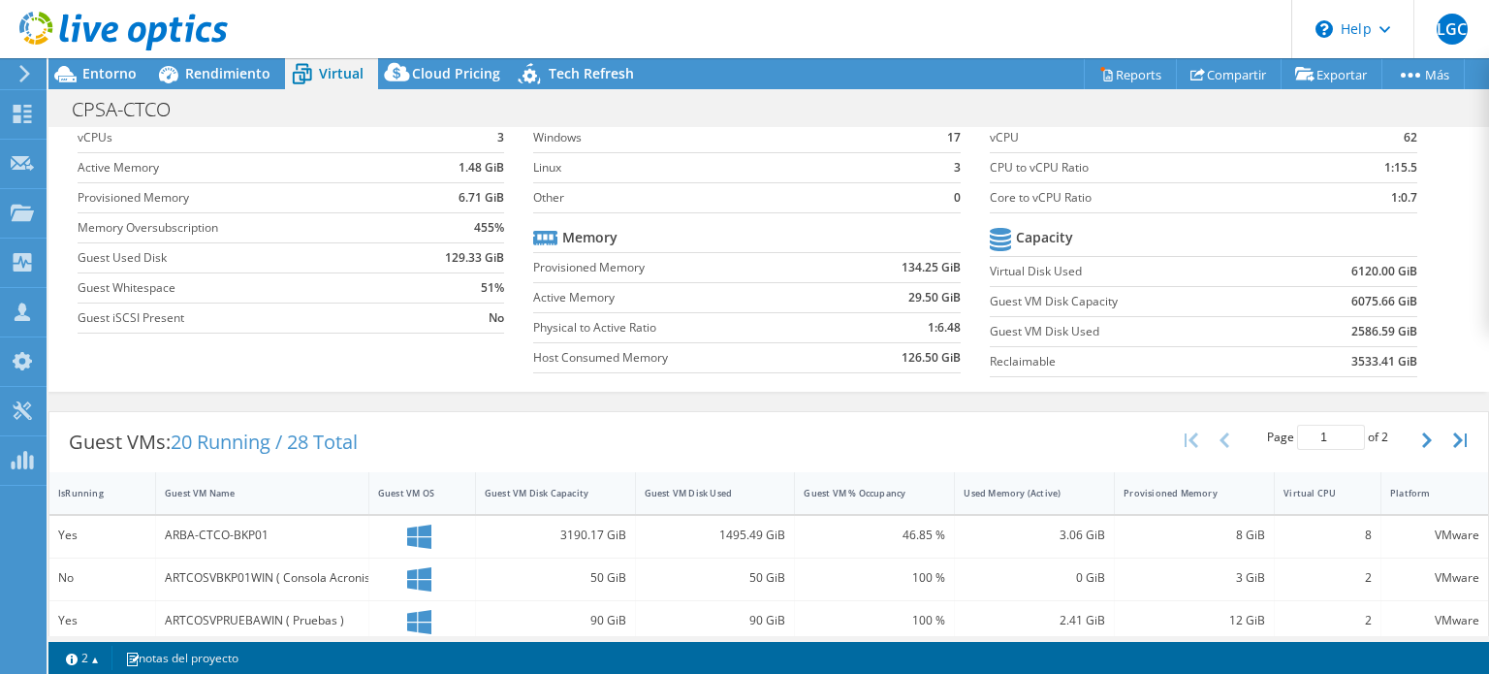
scroll to position [0, 0]
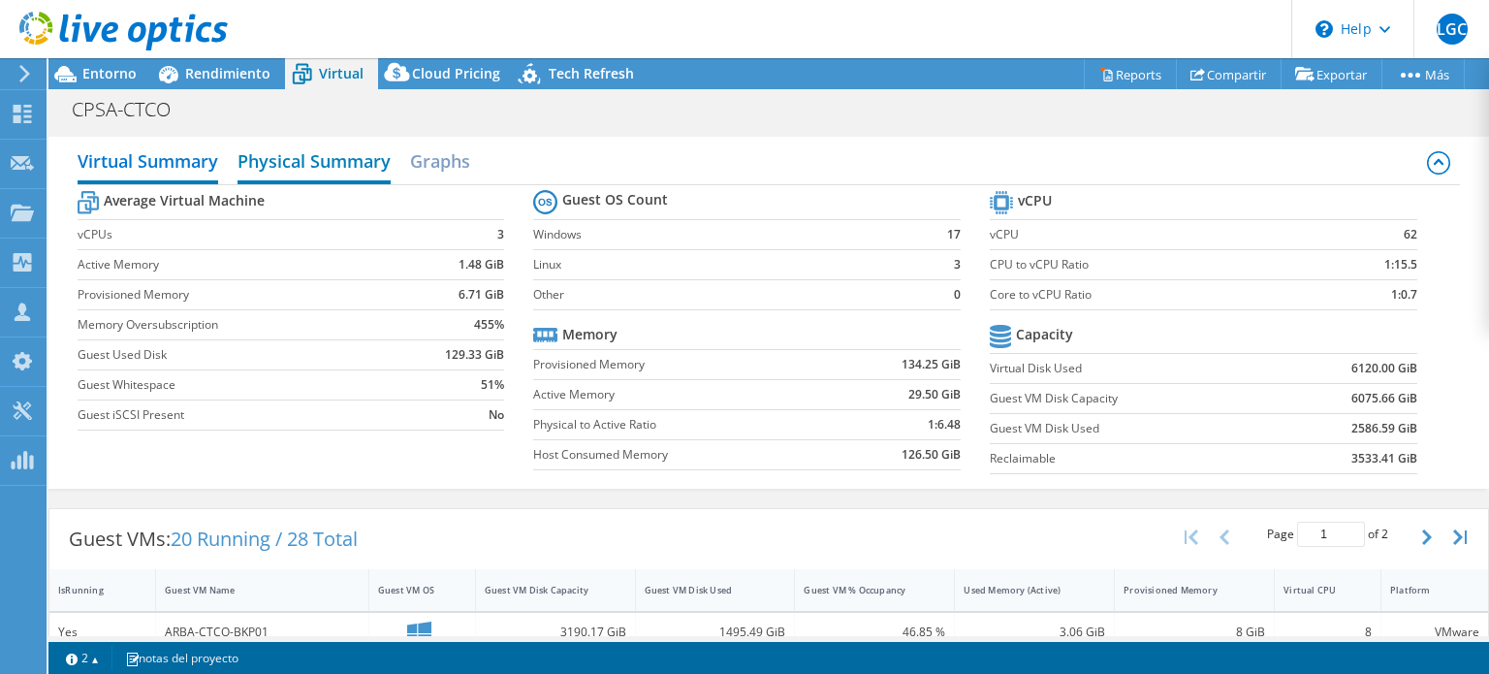
click at [330, 165] on h2 "Physical Summary" at bounding box center [313, 162] width 153 height 43
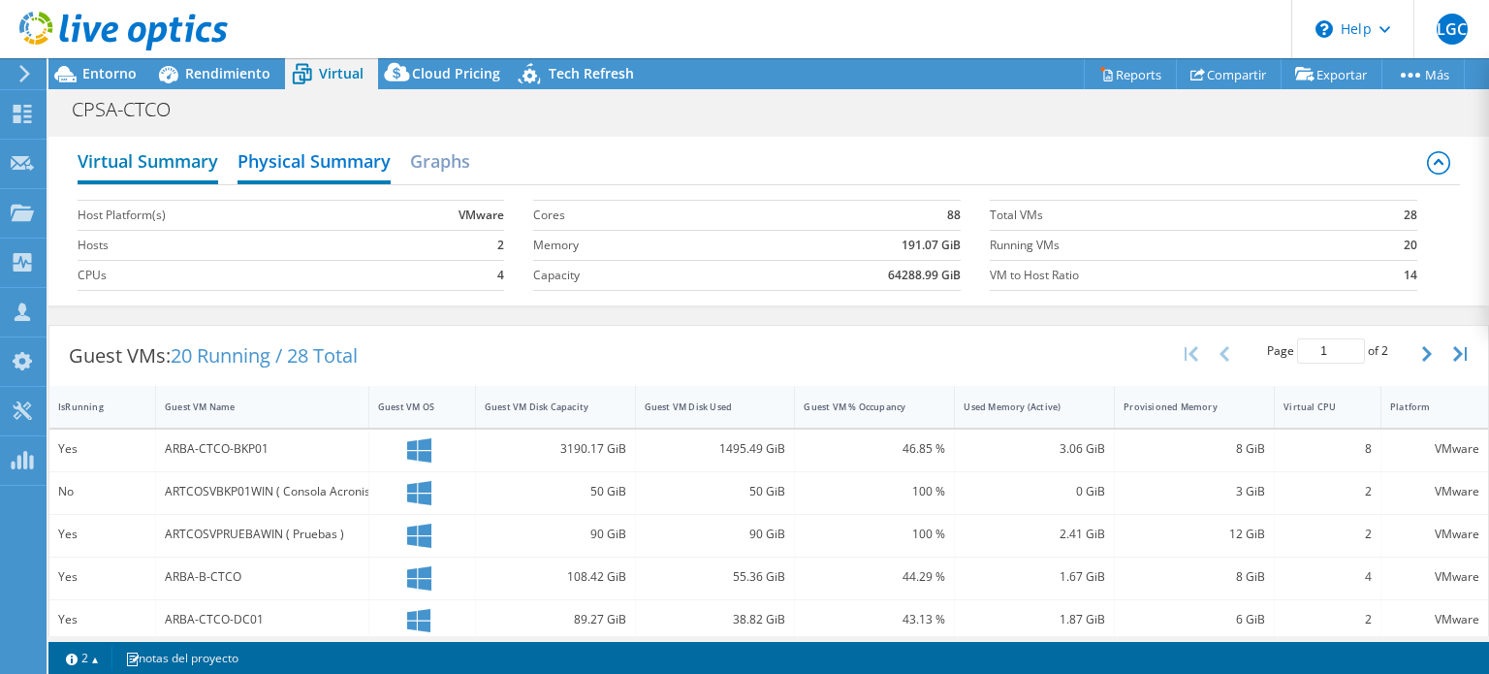
click at [159, 166] on h2 "Virtual Summary" at bounding box center [148, 162] width 141 height 43
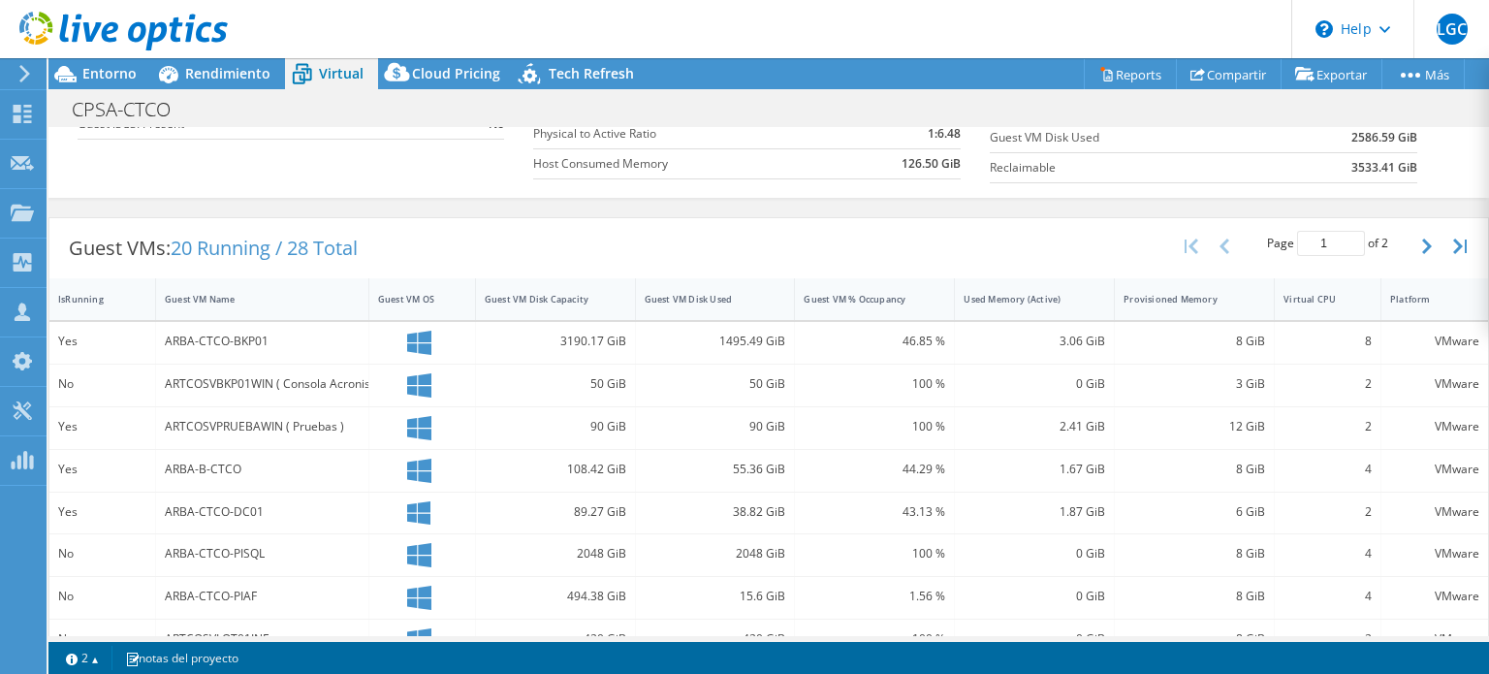
scroll to position [388, 0]
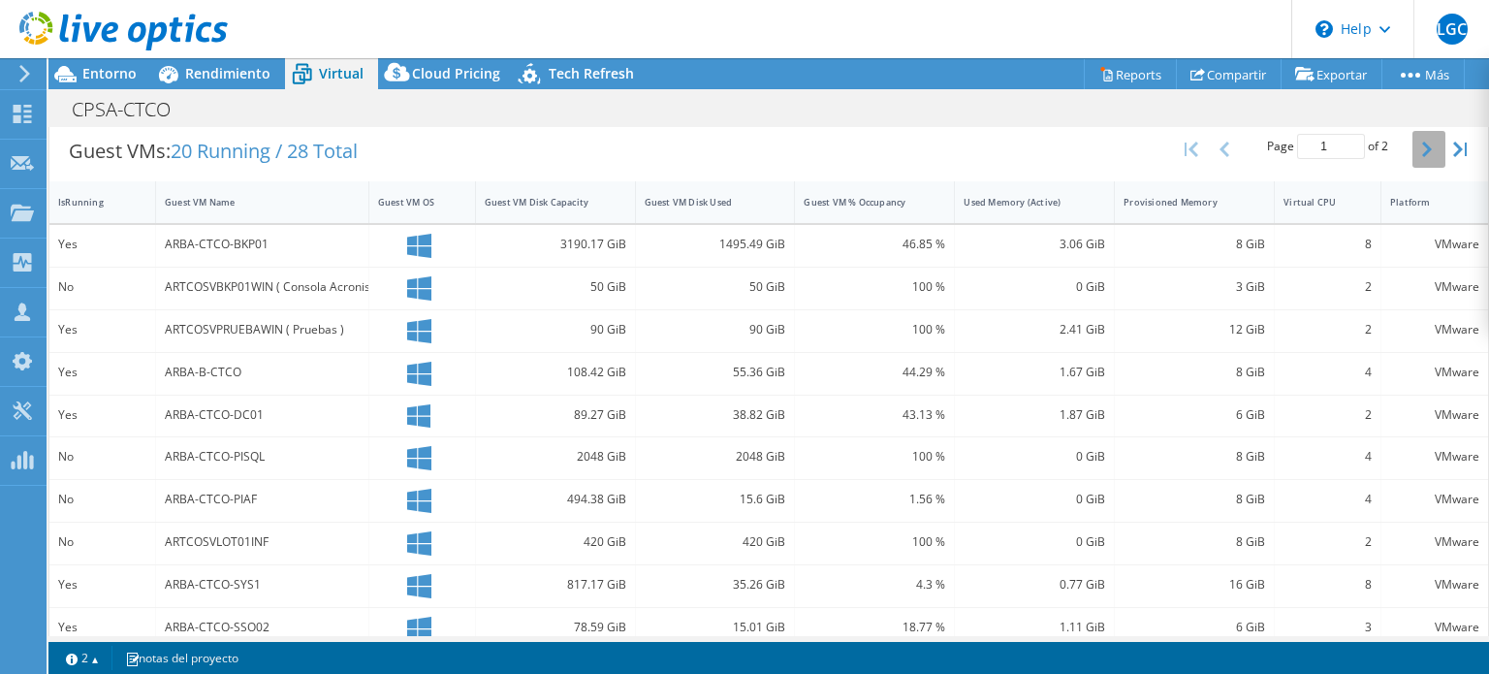
click at [1422, 141] on icon "button" at bounding box center [1427, 149] width 10 height 16
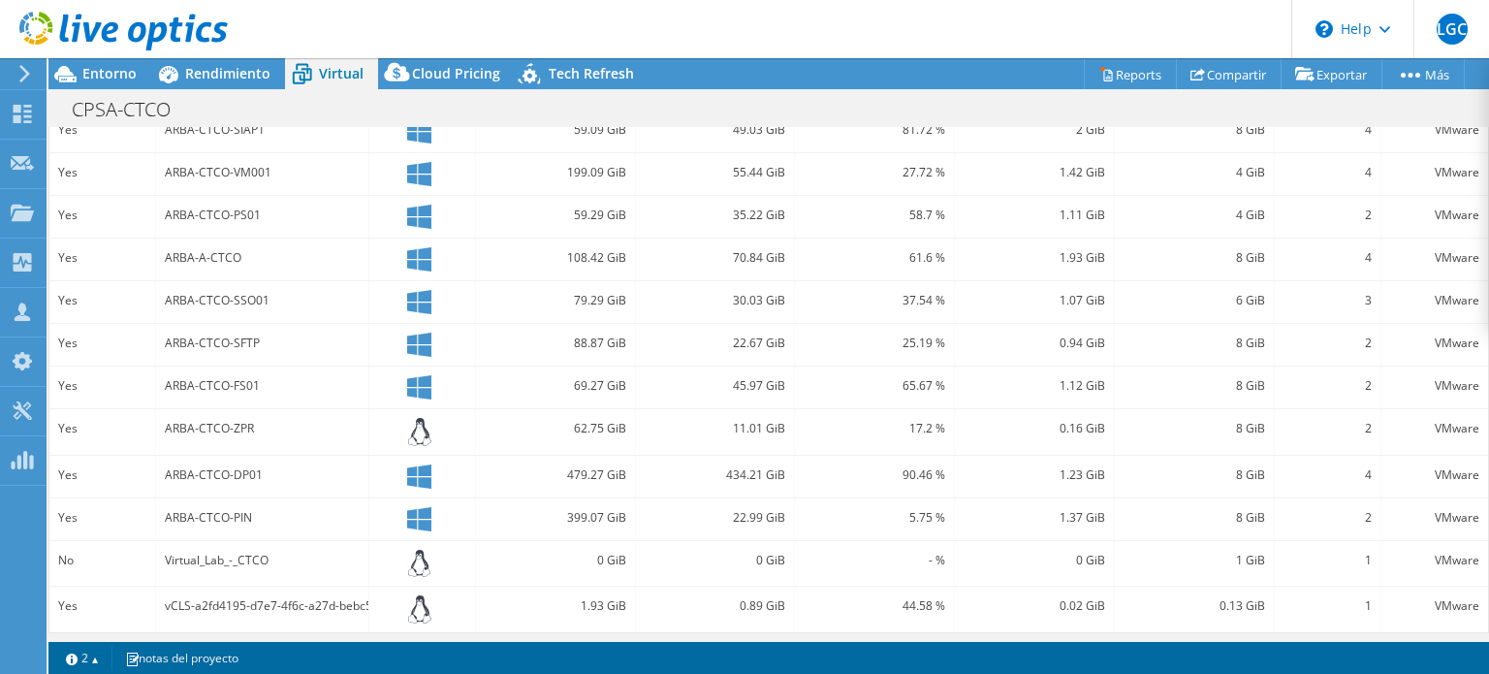
scroll to position [257, 0]
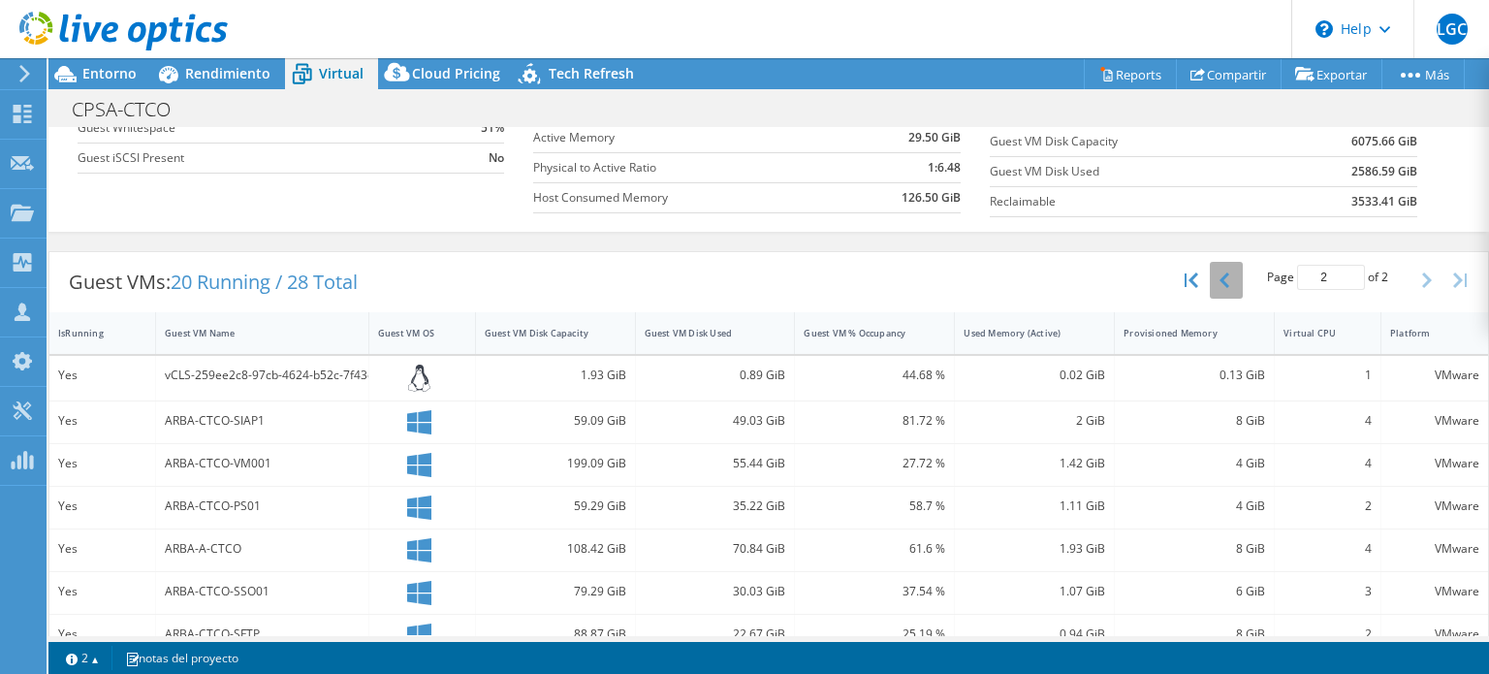
click at [1213, 266] on button "button" at bounding box center [1225, 280] width 33 height 37
type input "1"
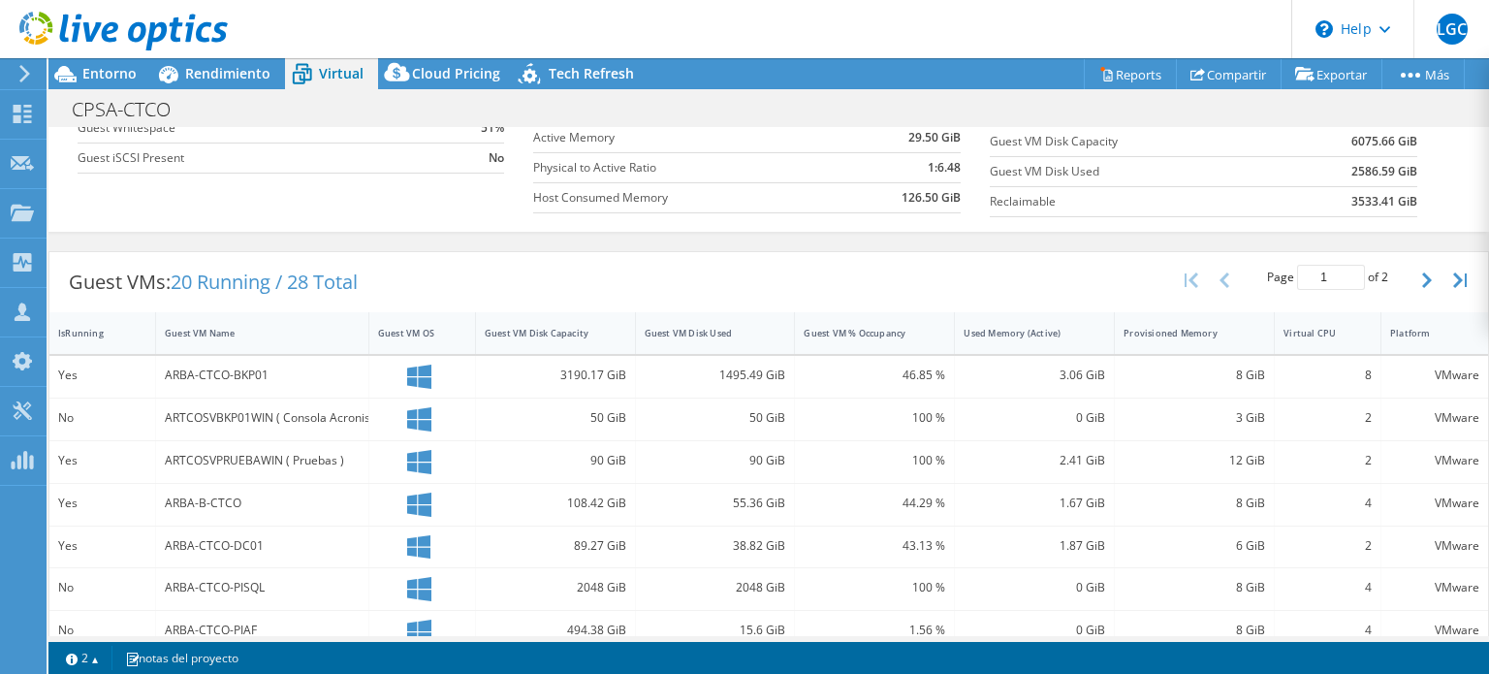
click at [412, 374] on icon at bounding box center [419, 376] width 24 height 24
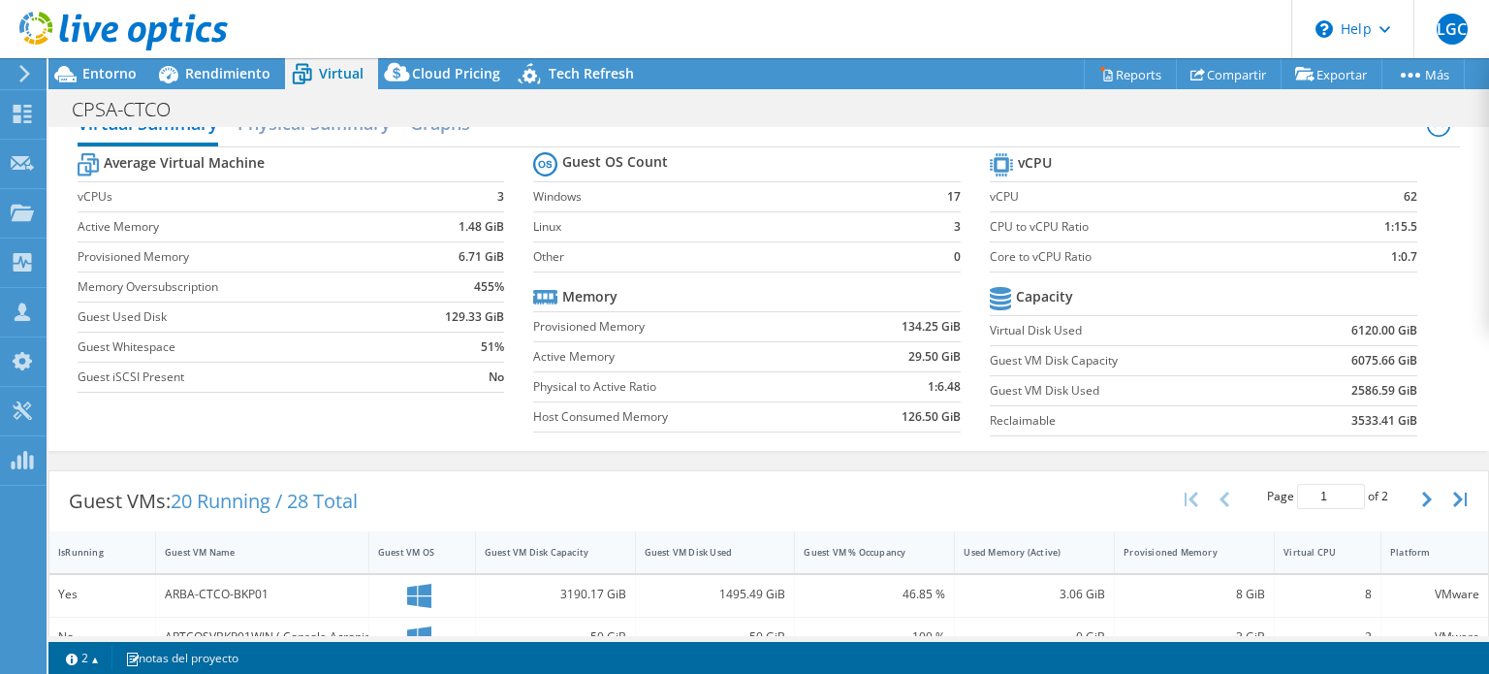
scroll to position [0, 0]
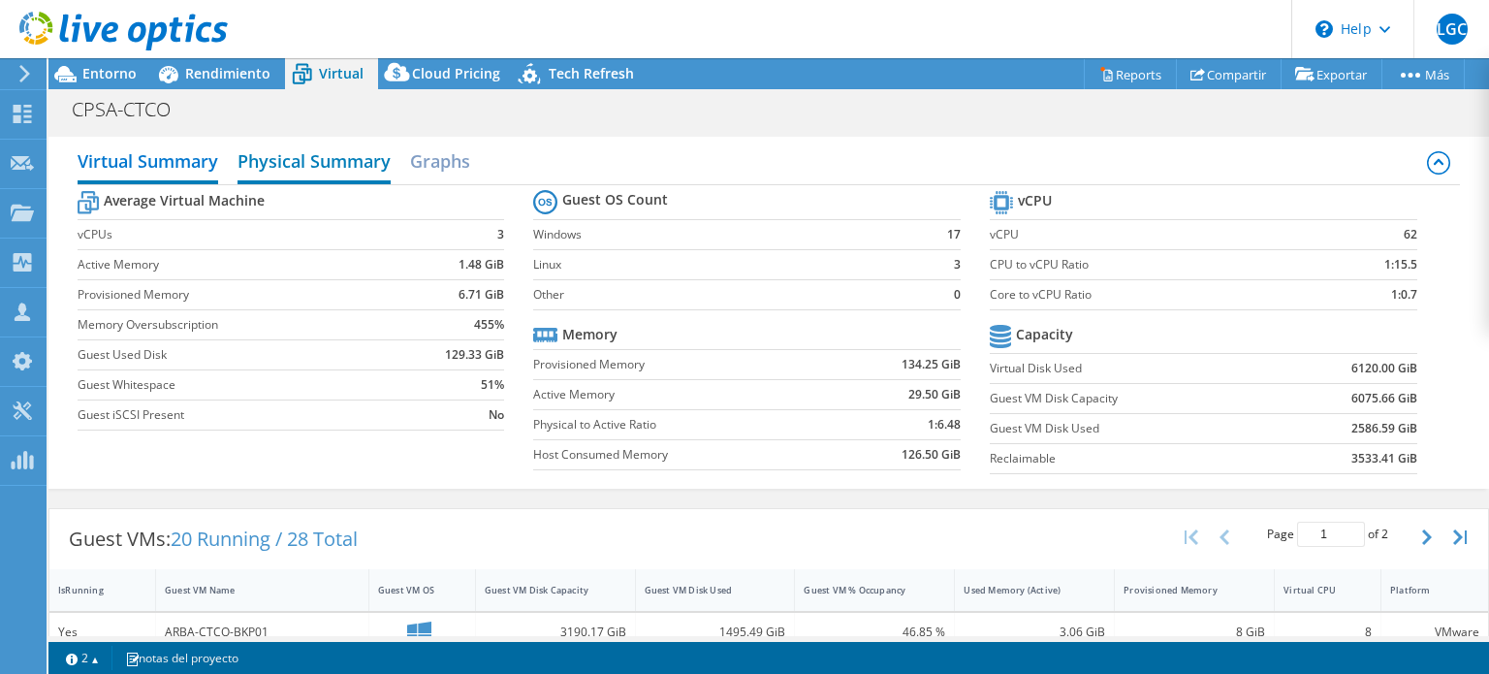
click at [305, 160] on h2 "Physical Summary" at bounding box center [313, 162] width 153 height 43
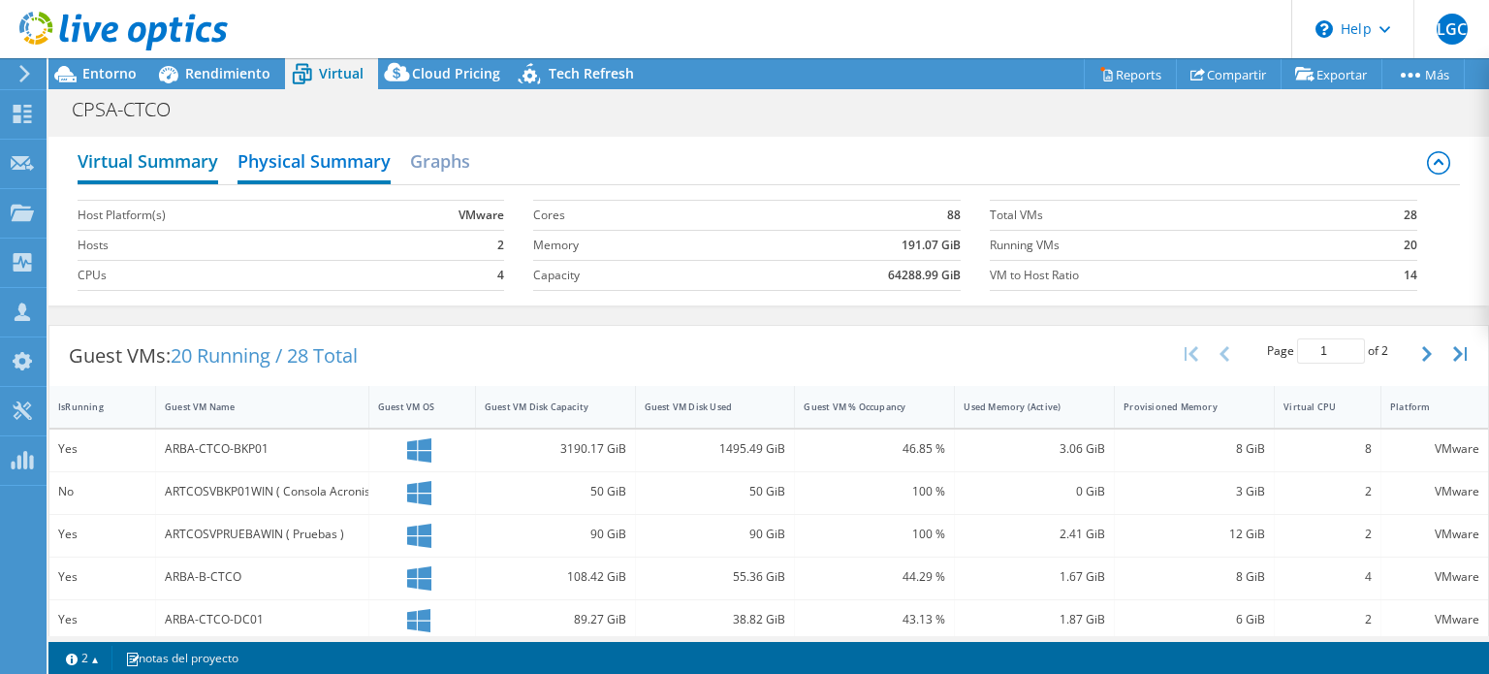
click at [174, 165] on h2 "Virtual Summary" at bounding box center [148, 162] width 141 height 43
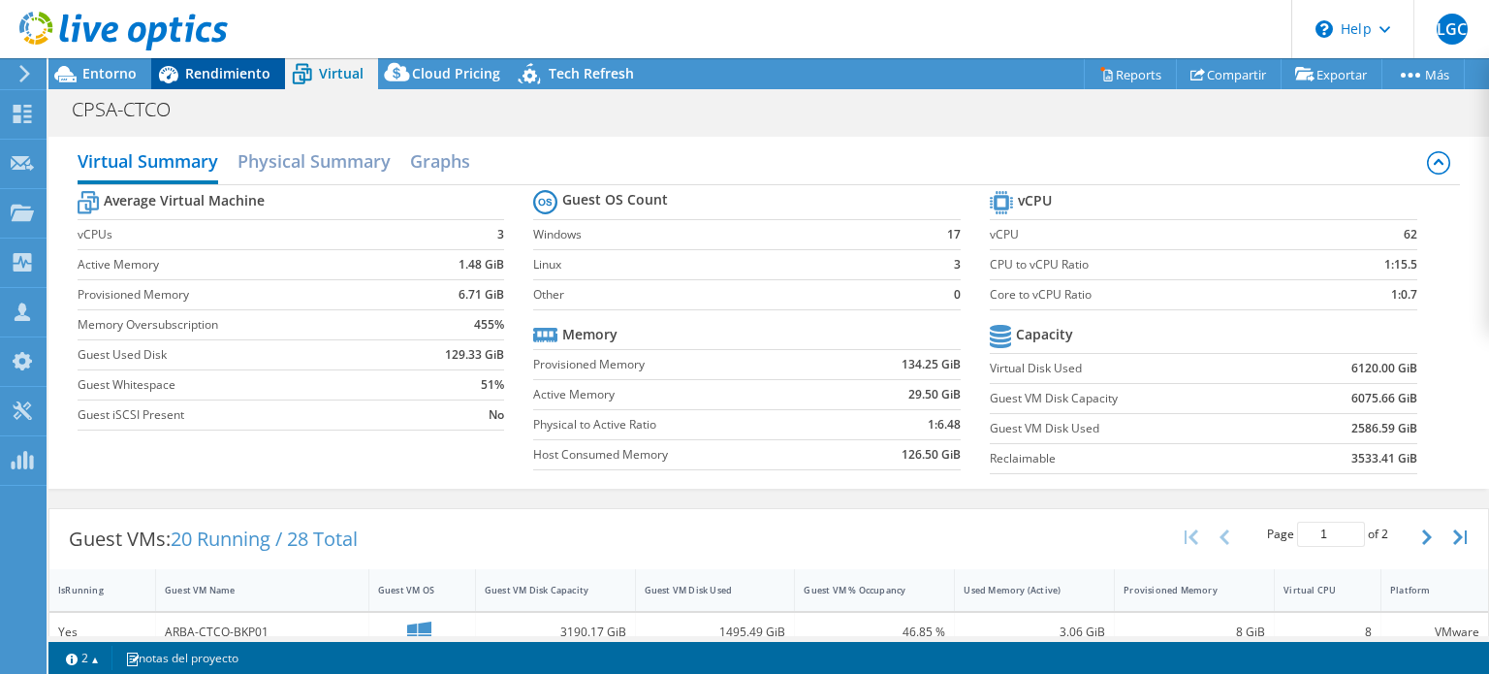
click at [215, 74] on span "Rendimiento" at bounding box center [227, 73] width 85 height 18
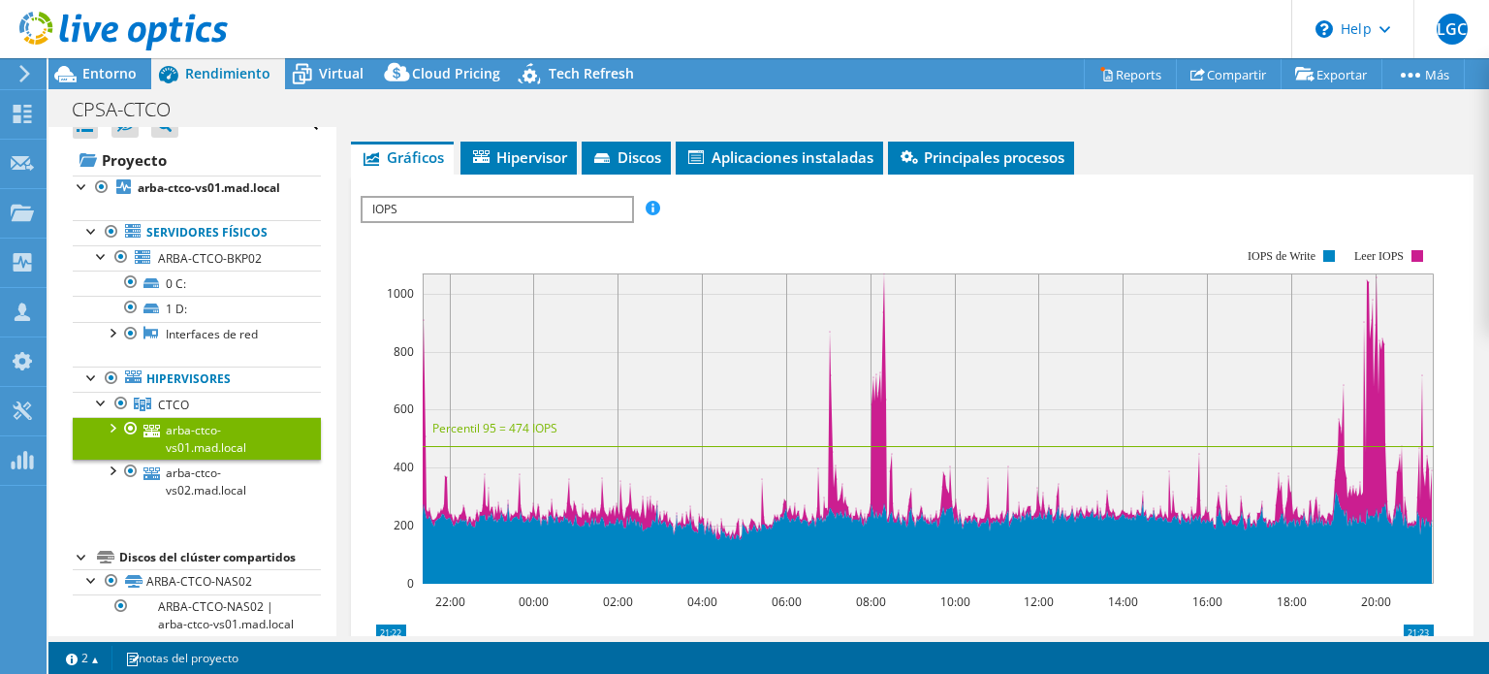
click at [112, 425] on div at bounding box center [111, 426] width 19 height 19
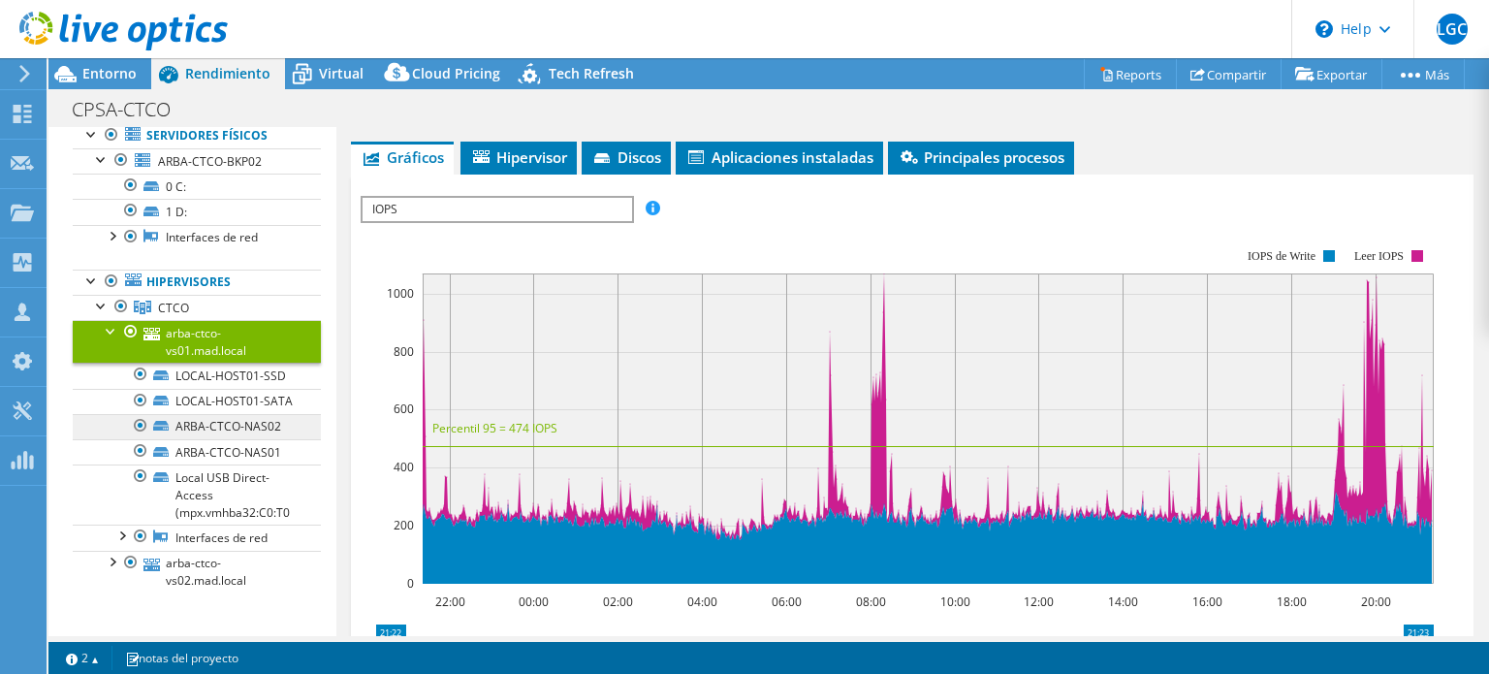
scroll to position [217, 0]
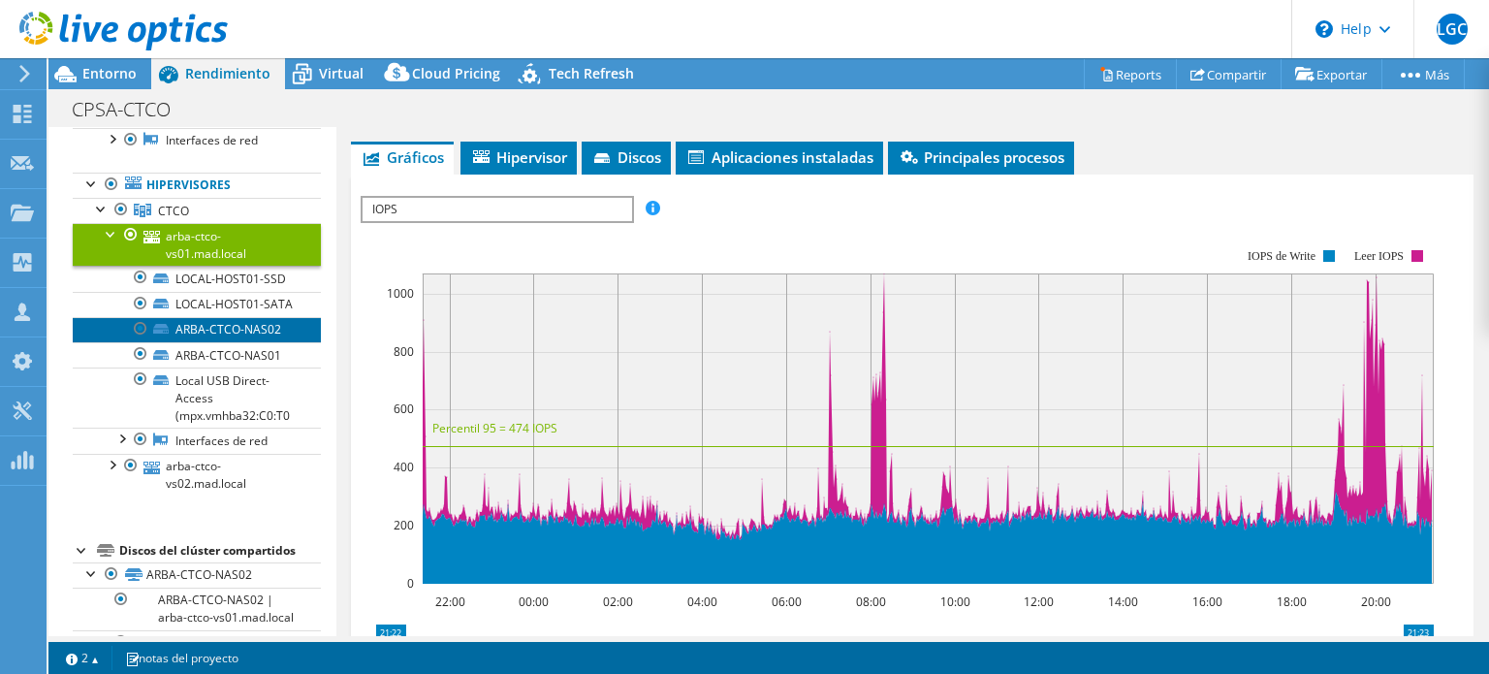
click at [239, 342] on link "ARBA-CTCO-NAS02" at bounding box center [197, 329] width 248 height 25
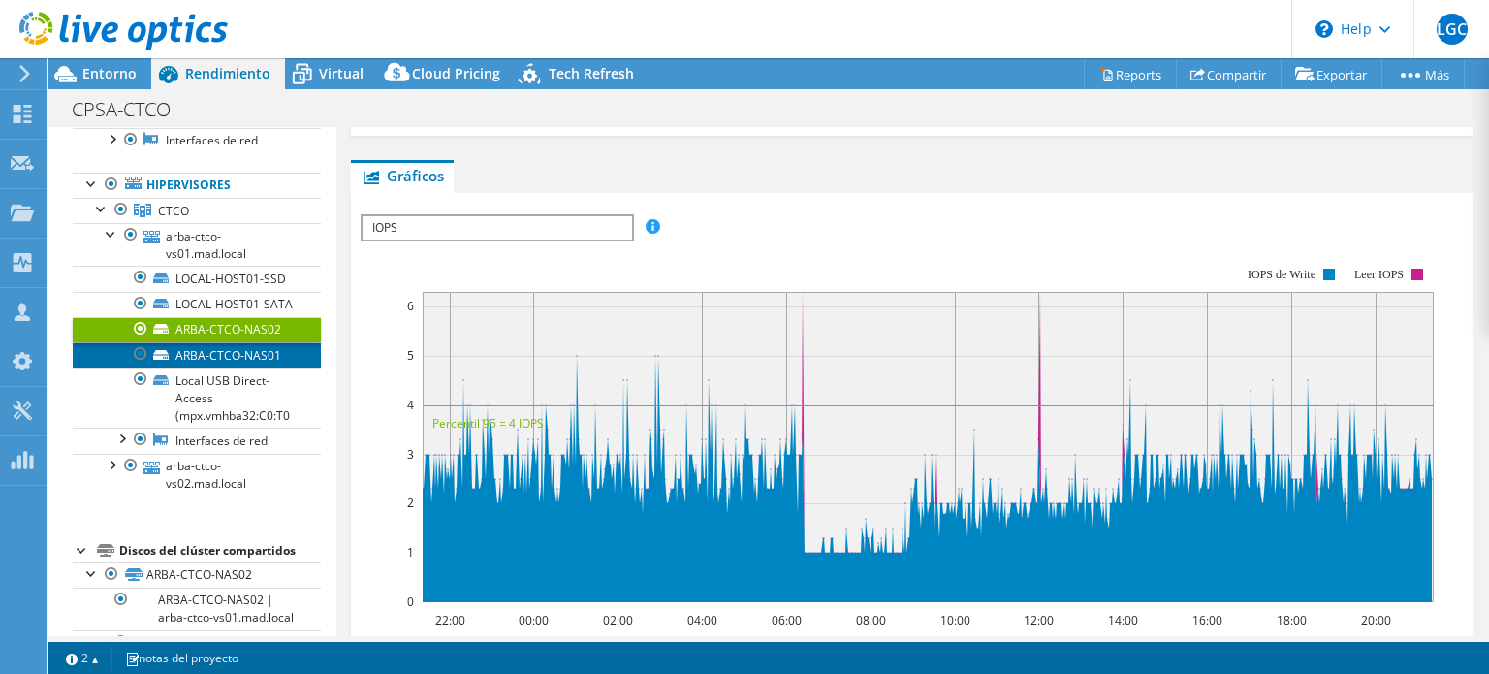
click at [233, 367] on link "ARBA-CTCO-NAS01" at bounding box center [197, 354] width 248 height 25
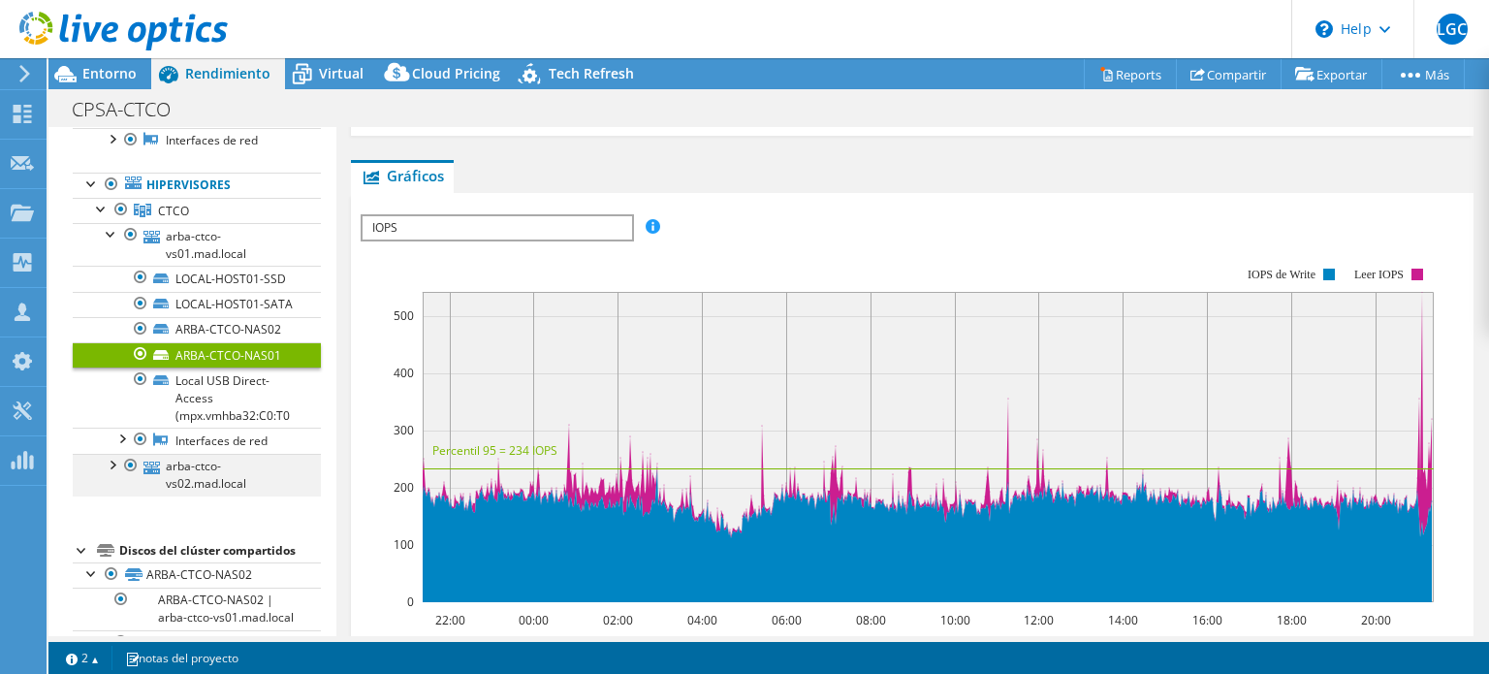
click at [110, 473] on div at bounding box center [111, 463] width 19 height 19
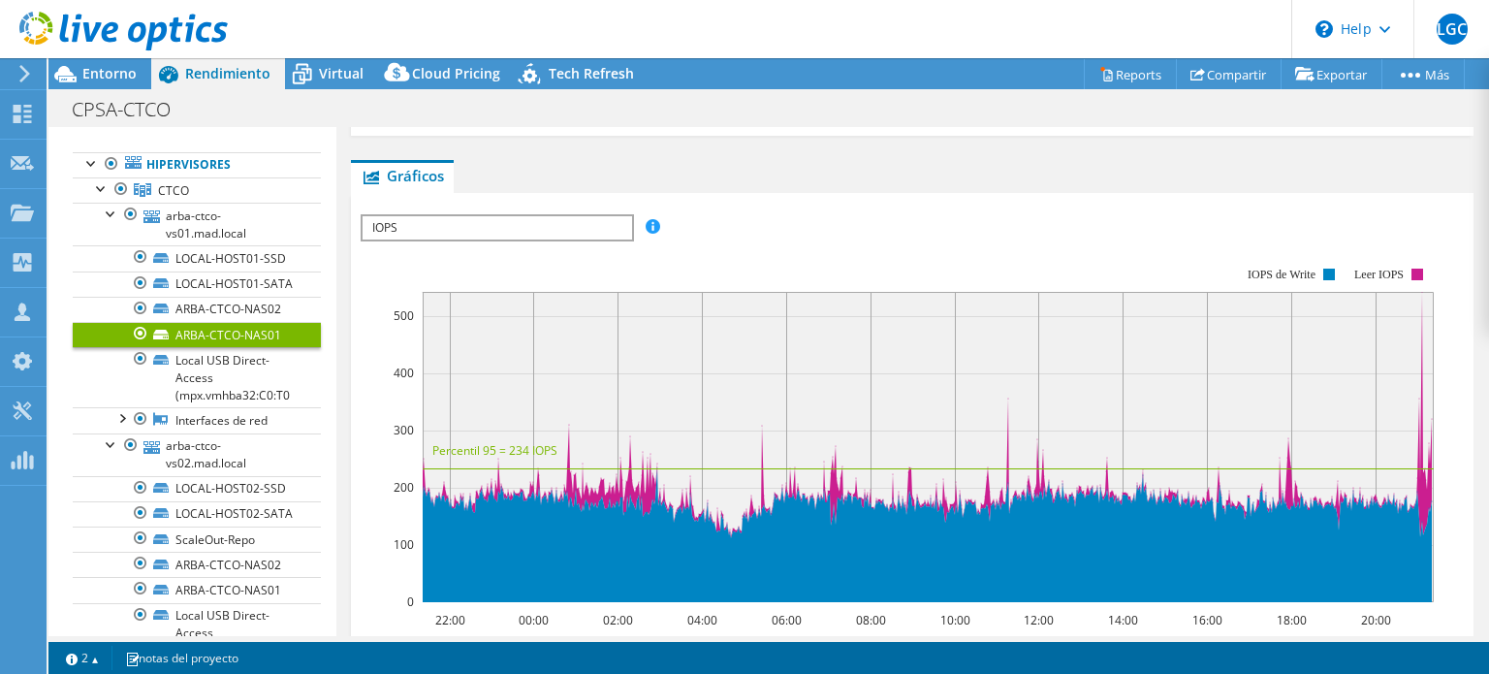
scroll to position [199, 0]
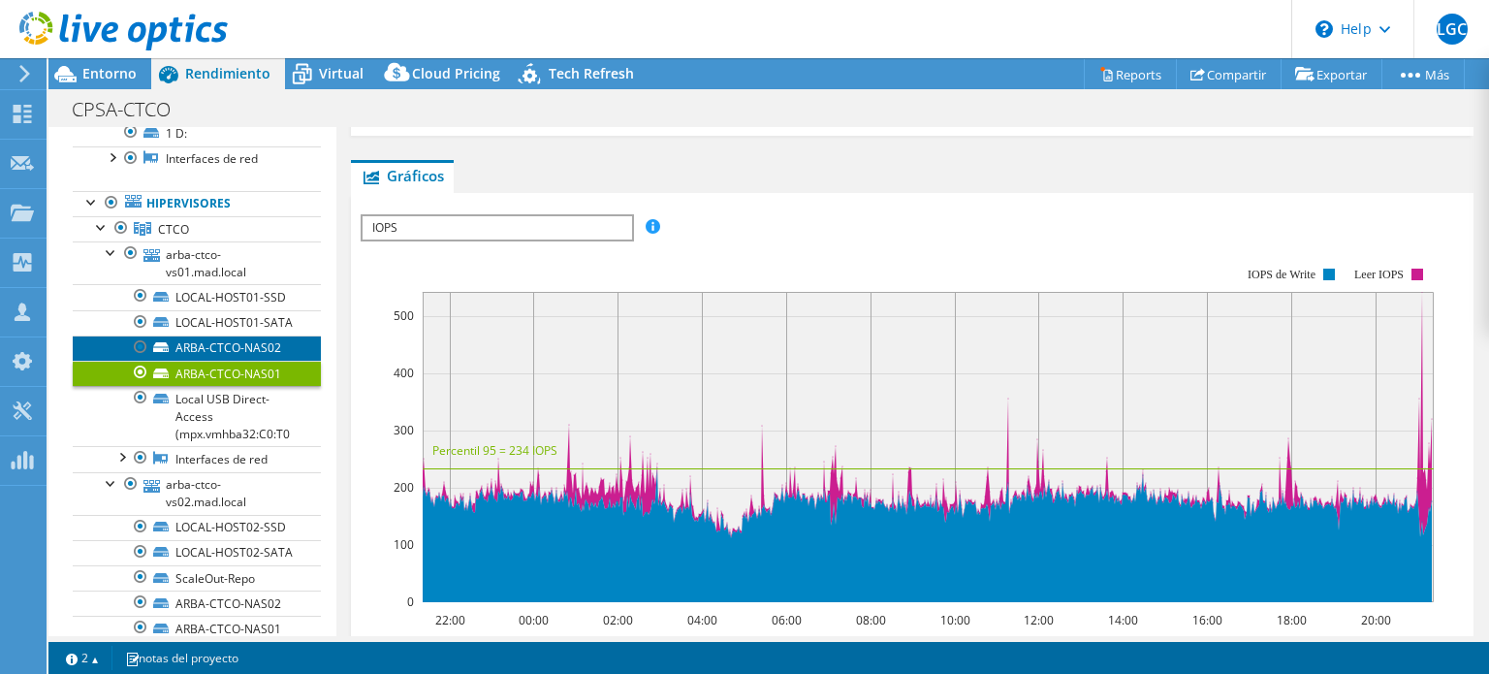
click at [228, 361] on link "ARBA-CTCO-NAS02" at bounding box center [197, 347] width 248 height 25
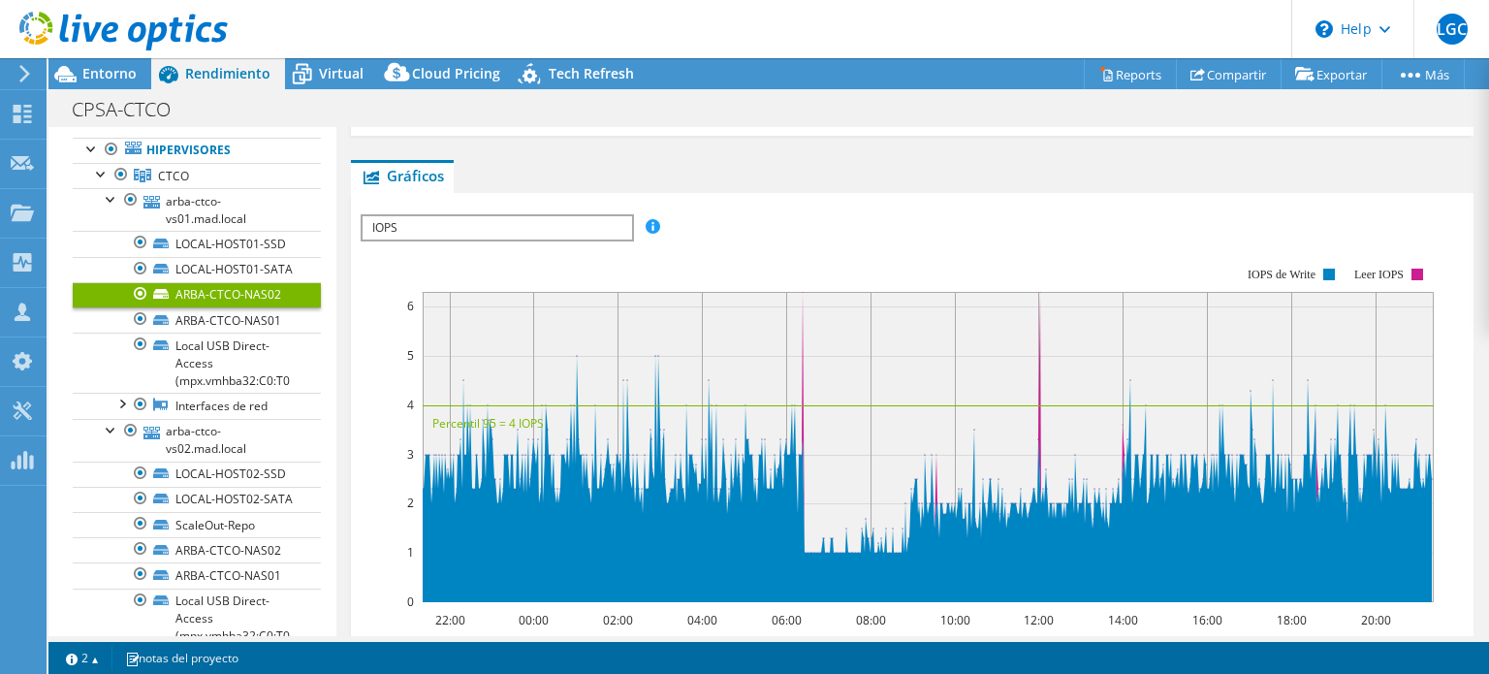
scroll to position [232, 0]
